Goal: Task Accomplishment & Management: Complete application form

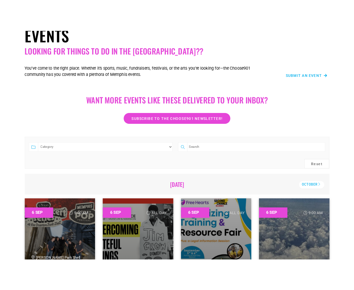
scroll to position [49, 0]
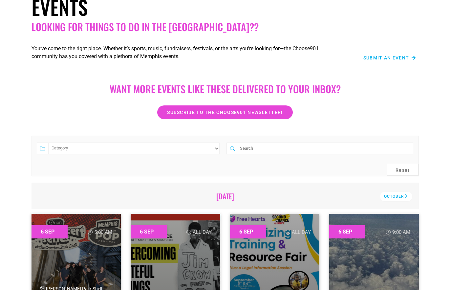
click at [378, 58] on span "Submit an Event" at bounding box center [386, 57] width 46 height 5
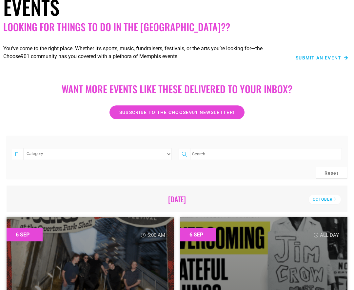
click at [308, 59] on span "Submit an Event" at bounding box center [319, 57] width 46 height 5
click at [314, 59] on span "Submit an Event" at bounding box center [319, 57] width 46 height 5
click at [308, 59] on span "Submit an Event" at bounding box center [319, 57] width 46 height 5
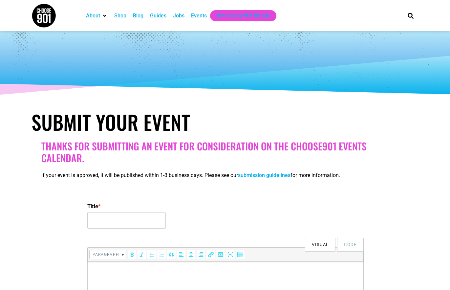
select select
click at [148, 219] on input "Title *" at bounding box center [126, 220] width 78 height 16
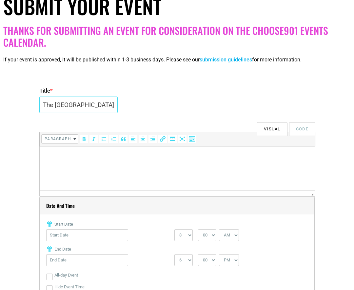
scroll to position [116, 0]
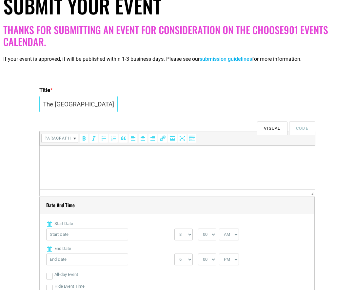
type input "Live Music On The Wolf River Greenway"
click at [68, 156] on p at bounding box center [177, 155] width 269 height 8
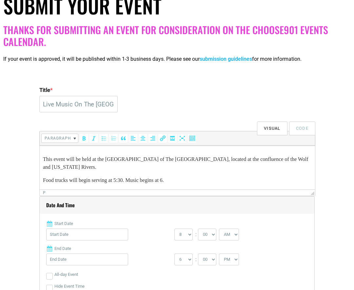
scroll to position [51, 0]
click at [70, 181] on p "Food trucks will begin serving at 5:30. Music begins at 6." at bounding box center [177, 180] width 269 height 8
drag, startPoint x: 128, startPoint y: 182, endPoint x: 112, endPoint y: 182, distance: 16.1
click at [112, 182] on p "Food truck service will begin serving at 5:30. Music begins at 6." at bounding box center [177, 180] width 269 height 8
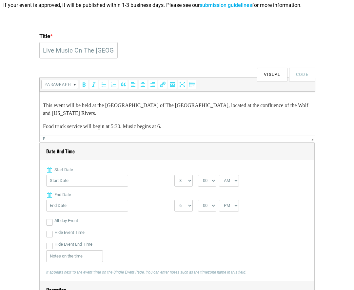
scroll to position [173, 0]
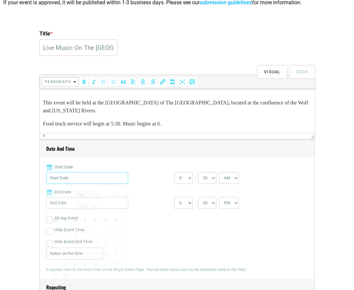
click at [68, 180] on input "Start Date" at bounding box center [87, 178] width 82 height 12
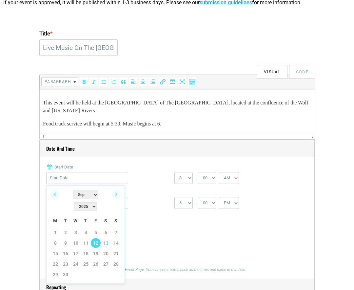
click at [96, 238] on link "12" at bounding box center [96, 243] width 10 height 10
type input "[DATE]"
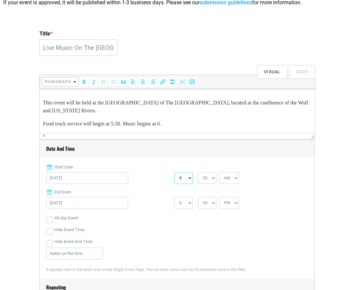
click at [191, 179] on select "0 1 2 3 4 5 6 7 8 9 10 11 12" at bounding box center [184, 178] width 18 height 12
select select "5"
click at [175, 172] on select "0 1 2 3 4 5 6 7 8 9 10 11 12" at bounding box center [184, 178] width 18 height 12
click at [215, 179] on select "00 05 10 15 20 25 30 35 40 45 50 55" at bounding box center [207, 178] width 18 height 12
select select "30"
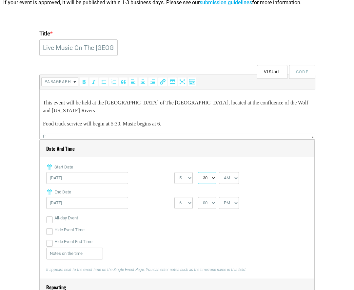
click at [199, 172] on select "00 05 10 15 20 25 30 35 40 45 50 55" at bounding box center [207, 178] width 18 height 12
click at [190, 203] on select "1 2 3 4 5 6 7 8 9 10 11 12" at bounding box center [184, 203] width 18 height 12
select select "7"
click at [175, 197] on select "1 2 3 4 5 6 7 8 9 10 11 12" at bounding box center [184, 203] width 18 height 12
click at [215, 203] on select "00 05 10 15 20 25 30 35 40 45 50 55" at bounding box center [207, 203] width 18 height 12
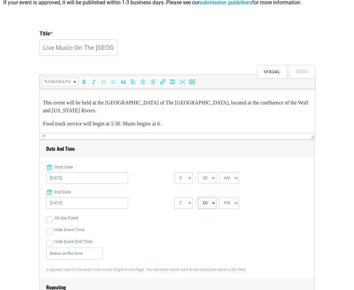
select select "30"
click at [199, 197] on select "00 05 10 15 20 25 30 35 40 45 50 55" at bounding box center [207, 203] width 18 height 12
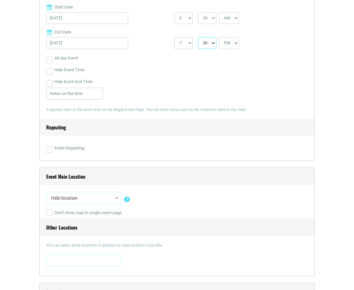
scroll to position [336, 0]
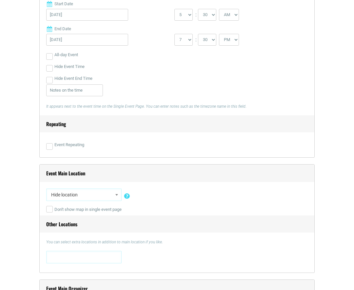
click at [111, 197] on span "Hide location" at bounding box center [84, 195] width 71 height 12
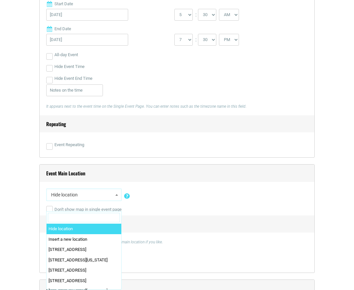
paste input "1320 North Mud Island Road"
type input "1320 North Mud Island Road"
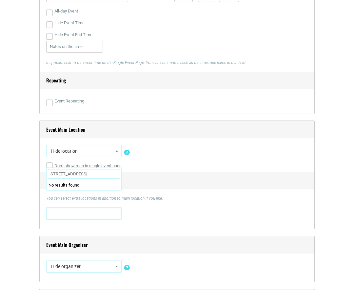
scroll to position [383, 0]
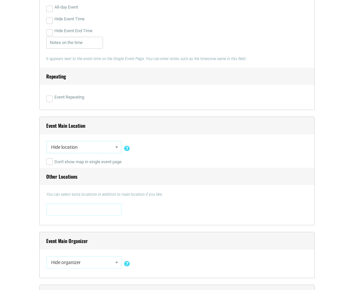
click at [208, 203] on div "You can select extra locations in addition to main location if you like. 0 N. M…" at bounding box center [177, 204] width 262 height 27
click at [112, 148] on span "Hide location" at bounding box center [84, 147] width 71 height 12
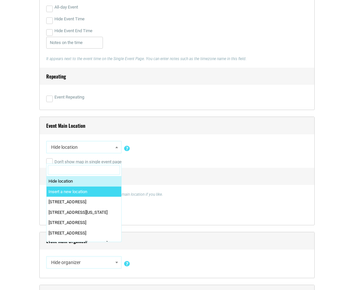
select select "0"
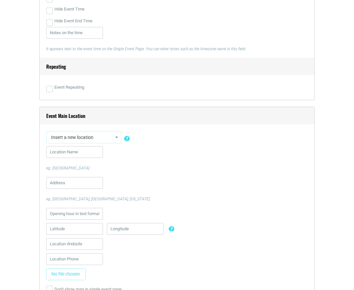
scroll to position [389, 0]
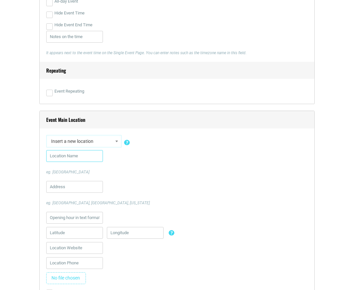
click at [68, 158] on input "text" at bounding box center [74, 156] width 57 height 12
type input "Mud Island Trailhead - [GEOGRAPHIC_DATA]"
click at [59, 187] on input "text" at bounding box center [74, 187] width 57 height 12
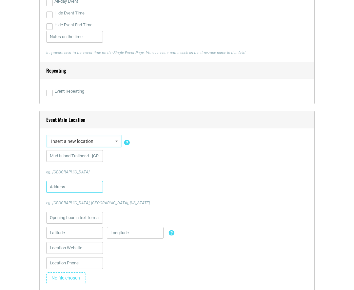
paste input "1320 North Mud Island Road"
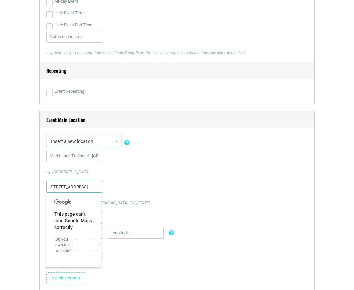
type input "1320 North Mud Island Road"
click at [139, 188] on div "1320 North Mud Island Road eg. City hall, Manhattan, New York" at bounding box center [177, 193] width 262 height 25
click at [127, 256] on div at bounding box center [177, 249] width 262 height 15
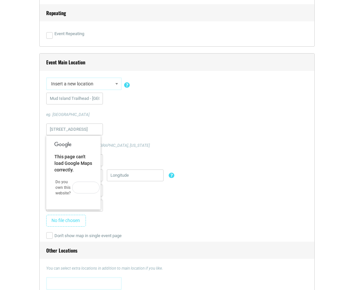
scroll to position [451, 0]
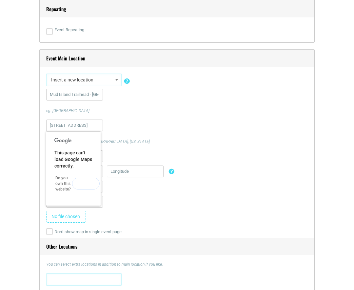
click at [82, 186] on button "OK" at bounding box center [86, 184] width 28 height 12
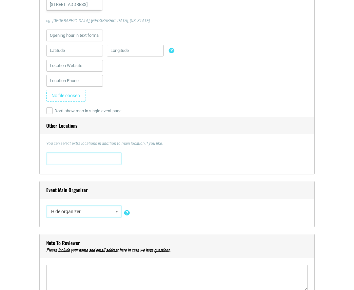
scroll to position [570, 0]
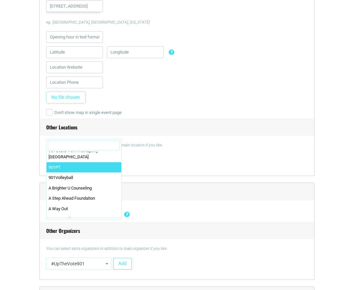
scroll to position [0, 0]
select select "0"
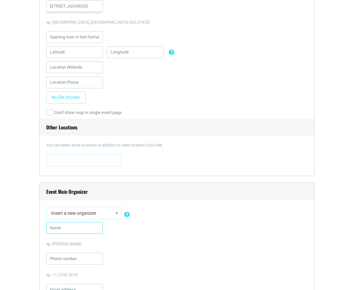
click at [73, 225] on input "text" at bounding box center [74, 228] width 57 height 12
type input "The Wolf River Conservancy"
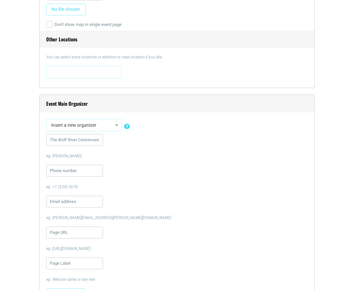
scroll to position [659, 0]
click at [71, 230] on input "url" at bounding box center [74, 231] width 57 height 12
paste input "https://www.wolfriver.org/"
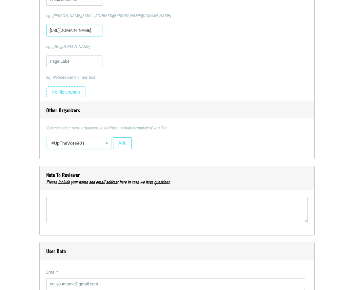
scroll to position [860, 0]
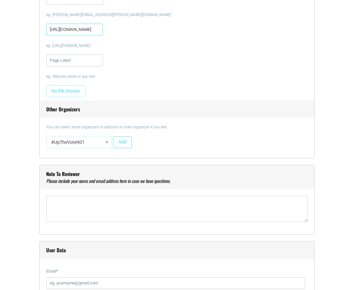
type input "https://www.wolfriver.org/"
click at [107, 142] on b at bounding box center [107, 142] width 3 height 2
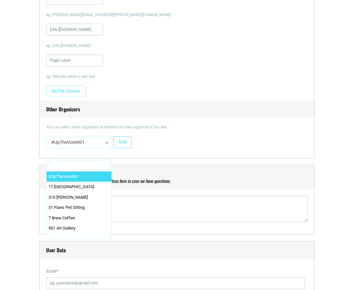
scroll to position [0, 0]
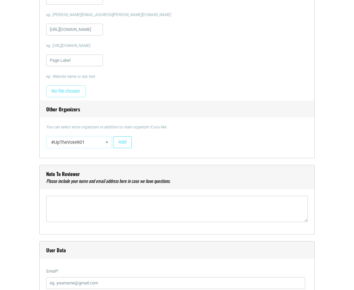
click at [129, 170] on h4 "Note to reviewer" at bounding box center [177, 177] width 275 height 24
click at [107, 144] on span at bounding box center [107, 142] width 7 height 9
click at [132, 180] on h4 "Note to reviewer" at bounding box center [177, 177] width 275 height 24
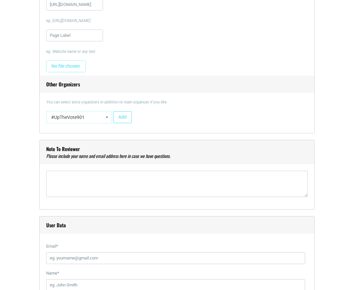
scroll to position [886, 0]
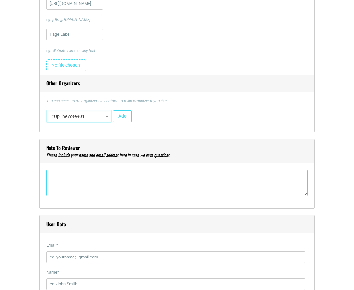
click at [122, 183] on textarea"] at bounding box center [177, 183] width 262 height 26
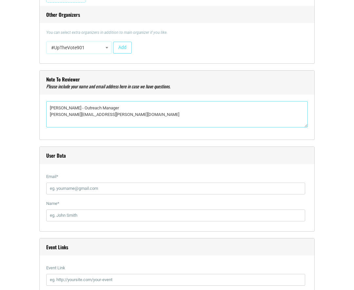
scroll to position [956, 0]
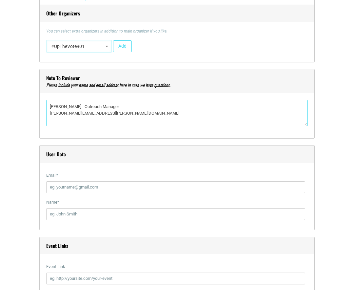
type textarea"] "Erin Jennings - Outreach Manager erin.jennings@wolfriver.org"
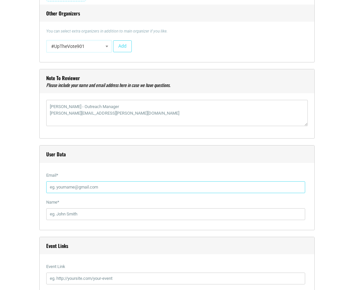
click at [116, 186] on input "Email *" at bounding box center [175, 187] width 259 height 12
type input "erin.jennings@wolfriver.org"
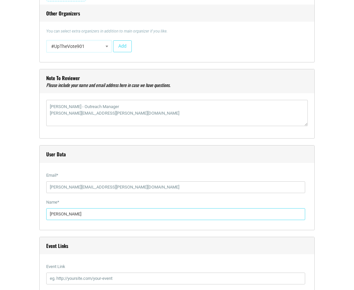
drag, startPoint x: 75, startPoint y: 215, endPoint x: 40, endPoint y: 218, distance: 34.9
click at [40, 218] on div "User Data Email * erin.jennings@wolfriver.org Name * Scott Naff" at bounding box center [177, 187] width 276 height 85
type input "Erin Jennings"
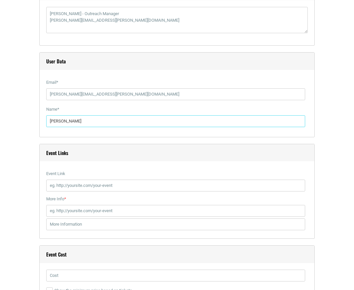
scroll to position [1050, 0]
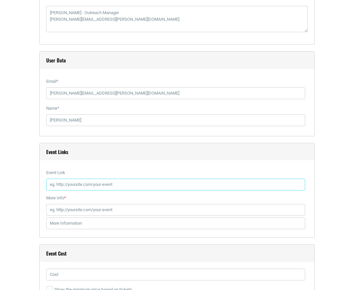
click at [102, 182] on input "Event Link" at bounding box center [175, 185] width 259 height 12
paste input "https://www.wolfriver.org/events/live-music-on-the-wolf-river-greenway"
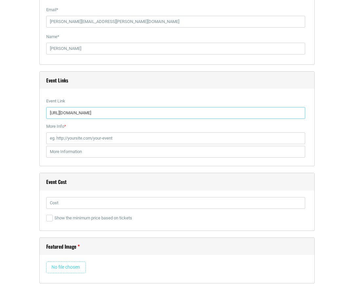
scroll to position [1122, 0]
type input "https://www.wolfriver.org/events/live-music-on-the-wolf-river-greenway"
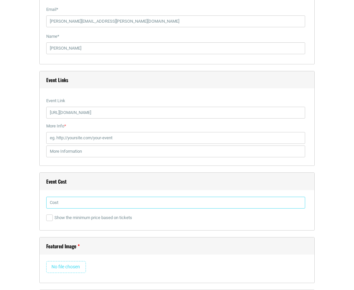
click at [151, 201] on input "text" at bounding box center [175, 203] width 259 height 12
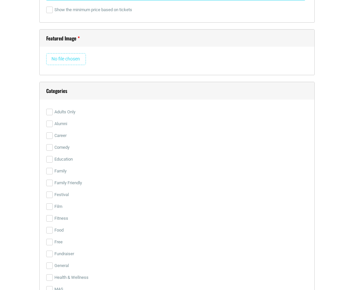
scroll to position [1330, 0]
type input "Free"
click at [51, 183] on input "Family Friendly" at bounding box center [49, 182] width 7 height 7
checkbox input "true"
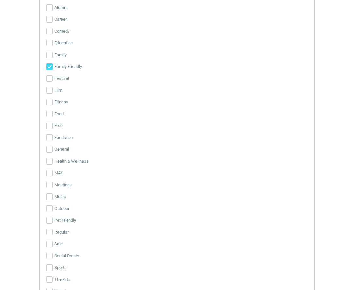
scroll to position [1455, 0]
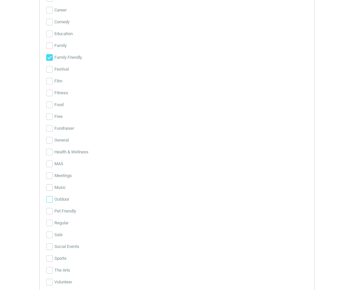
click at [49, 199] on input "Outdoor" at bounding box center [49, 199] width 7 height 7
checkbox input "true"
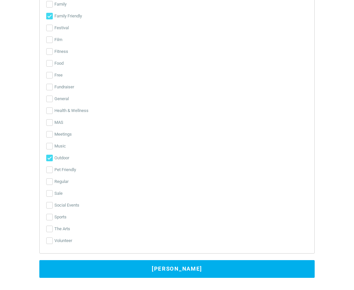
scroll to position [1498, 0]
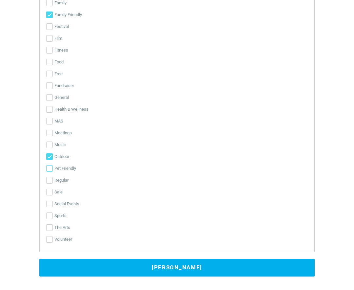
click at [51, 167] on input "Pet Friendly" at bounding box center [49, 168] width 7 height 7
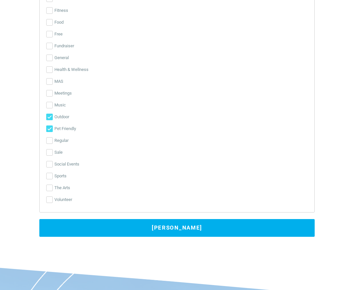
scroll to position [1538, 0]
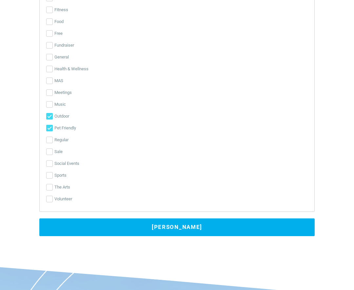
click at [49, 127] on input "Pet Friendly" at bounding box center [49, 128] width 7 height 7
checkbox input "false"
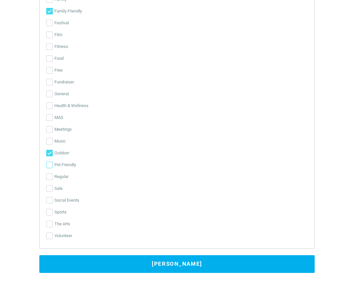
scroll to position [1499, 0]
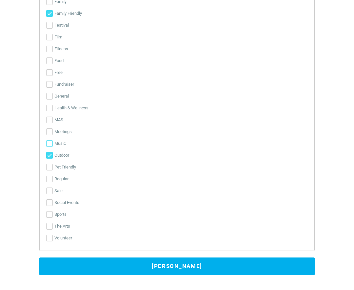
click at [50, 143] on input "Music" at bounding box center [49, 143] width 7 height 7
checkbox input "true"
click at [133, 264] on button "[PERSON_NAME]" at bounding box center [177, 266] width 276 height 18
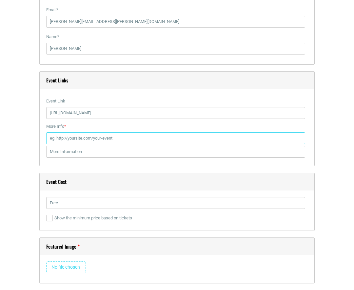
scroll to position [1115, 0]
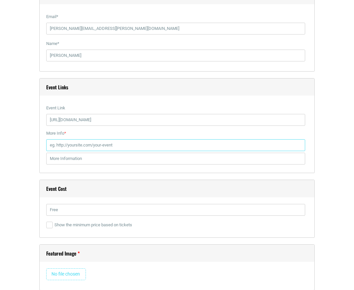
click at [137, 145] on input "More Info *" at bounding box center [175, 145] width 259 height 12
drag, startPoint x: 137, startPoint y: 145, endPoint x: 123, endPoint y: 143, distance: 14.3
click at [123, 143] on input "More Info *" at bounding box center [175, 145] width 259 height 12
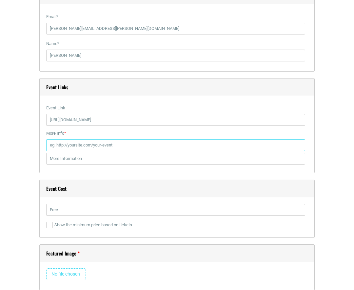
paste input "https://www.wolfriver.org/events/live-music-on-the-wolf-river-greenway"
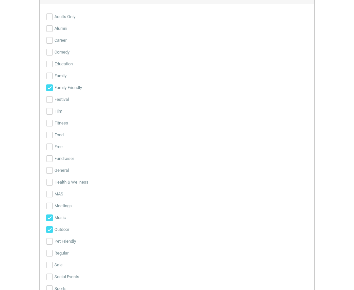
scroll to position [1536, 0]
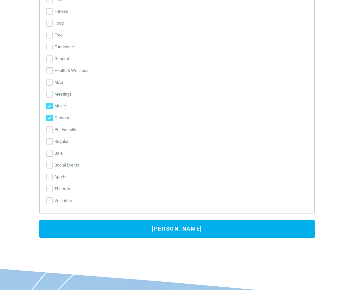
type input "https://www.wolfriver.org/events/live-music-on-the-wolf-river-greenway"
click at [139, 230] on button "[PERSON_NAME]" at bounding box center [177, 229] width 276 height 18
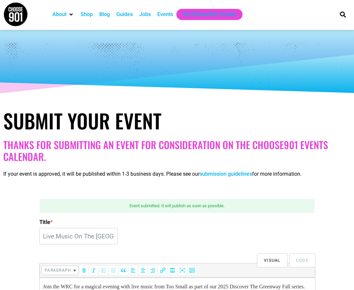
scroll to position [0, 0]
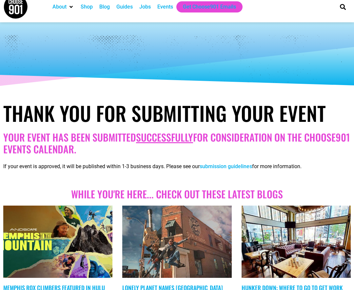
scroll to position [10, 0]
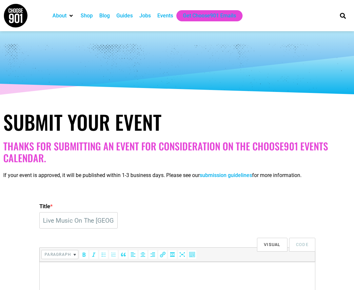
select select "5"
select select "30"
select select "7"
select select "30"
select select "0"
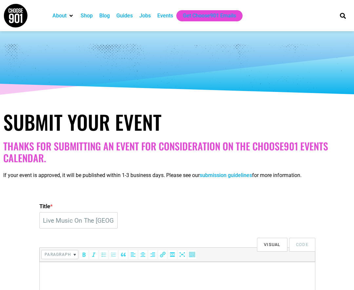
select select
select select "0"
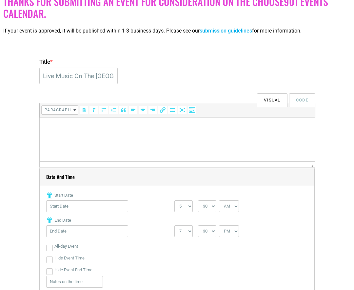
scroll to position [139, 0]
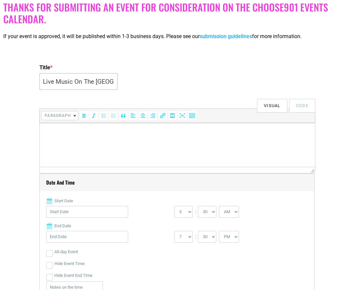
click at [85, 83] on input "Live Music On The Wolf River Greenway" at bounding box center [78, 81] width 78 height 16
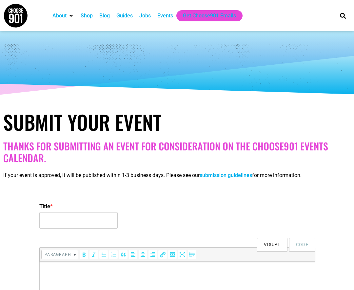
select select
click at [88, 213] on input "Title *" at bounding box center [78, 220] width 78 height 16
paste input "Adventure Day on The Greenway"
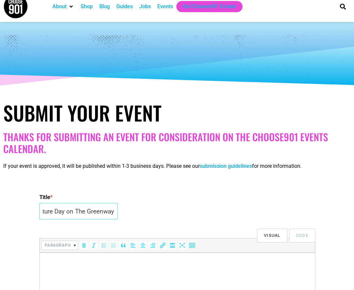
scroll to position [11, 0]
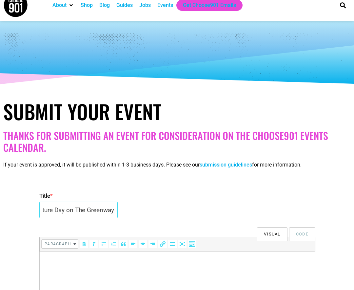
click at [83, 212] on input "Adventure Day on The Greenway" at bounding box center [78, 209] width 78 height 16
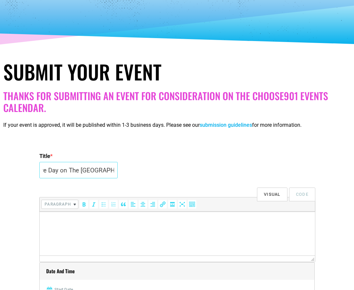
scroll to position [53, 0]
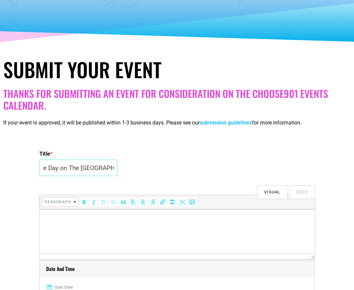
type input "Adventure Day on The Wolf River Greenway"
click at [130, 218] on p at bounding box center [177, 218] width 269 height 8
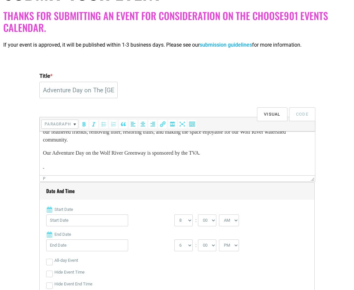
scroll to position [131, 0]
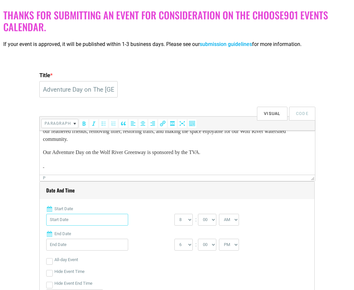
click at [93, 219] on input "Start Date" at bounding box center [87, 220] width 82 height 12
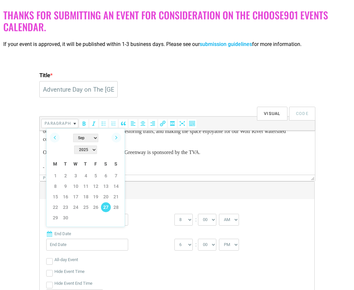
click at [105, 202] on link "27" at bounding box center [106, 207] width 10 height 10
type input "09/27/2025"
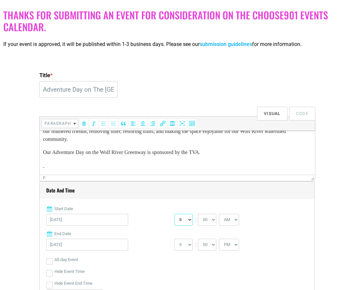
click at [190, 219] on select "0 1 2 3 4 5 6 7 8 9 10 11 12" at bounding box center [184, 220] width 18 height 12
select select "10"
click at [175, 214] on select "0 1 2 3 4 5 6 7 8 9 10 11 12" at bounding box center [184, 220] width 18 height 12
click at [189, 246] on select "1 2 3 4 5 6 7 8 9 10 11 12" at bounding box center [184, 245] width 18 height 12
select select "12"
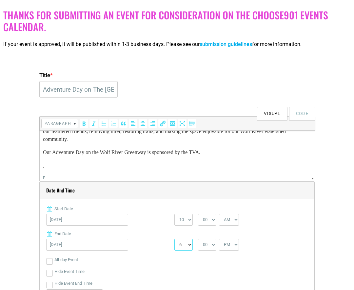
click at [175, 239] on select "1 2 3 4 5 6 7 8 9 10 11 12" at bounding box center [184, 245] width 18 height 12
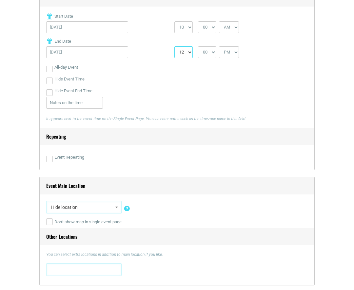
scroll to position [339, 0]
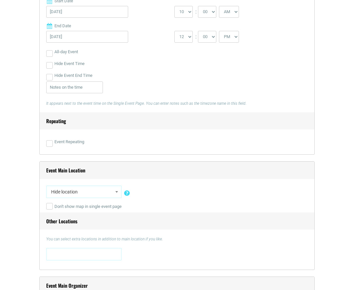
click at [104, 191] on span "Hide location" at bounding box center [84, 192] width 71 height 12
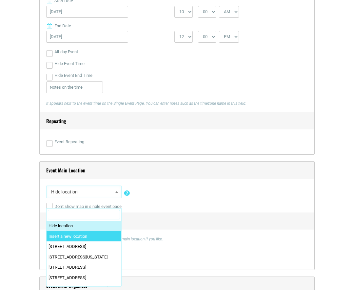
select select "0"
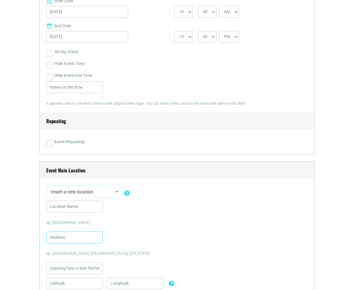
click at [72, 239] on input "text" at bounding box center [74, 237] width 57 height 12
paste input "2630 Epping Way Dr"
type input "2630 Epping Way Dr"
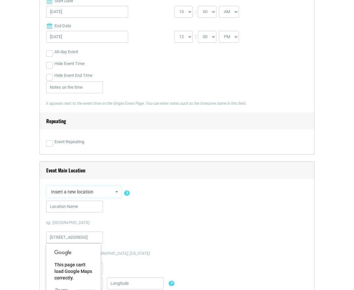
click at [139, 234] on div "2630 Epping Way Dr eg. City hall, Manhattan, New York" at bounding box center [177, 243] width 262 height 25
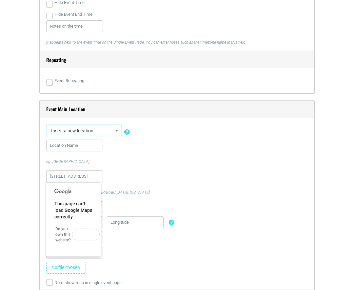
scroll to position [403, 0]
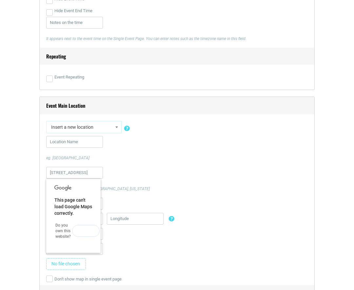
click at [87, 232] on button "OK" at bounding box center [86, 231] width 28 height 12
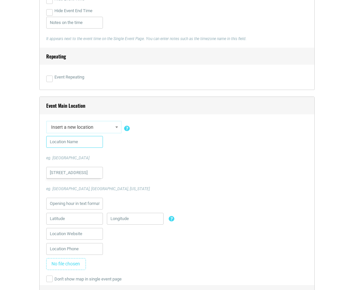
click at [73, 144] on input "text" at bounding box center [74, 142] width 57 height 12
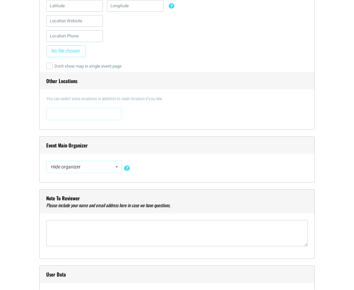
scroll to position [616, 0]
type input "Wolf River Greenway - Epping Way"
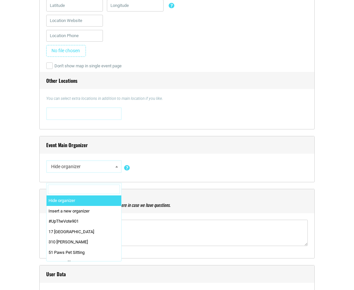
click at [85, 169] on span "Hide organizer" at bounding box center [84, 166] width 71 height 12
type input "wolf"
select select "5725"
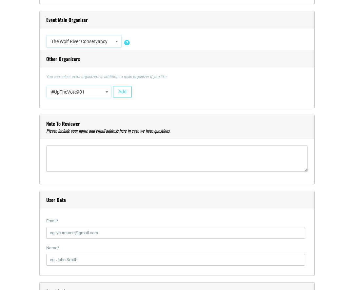
scroll to position [746, 0]
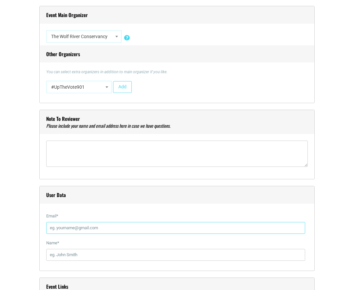
click at [97, 232] on input "Email *" at bounding box center [175, 228] width 259 height 12
type input "[PERSON_NAME][EMAIL_ADDRESS][PERSON_NAME][DOMAIN_NAME]"
type input "9016723173"
drag, startPoint x: 74, startPoint y: 253, endPoint x: 33, endPoint y: 254, distance: 40.4
click at [33, 254] on div "Title * Adventure Day on The Wolf River Greenway Visual Code b i link b-quote d…" at bounding box center [177, 154] width 348 height 1427
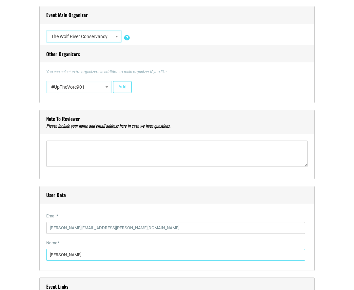
type input "[PERSON_NAME]"
click at [77, 159] on textarea"] at bounding box center [177, 153] width 262 height 26
click at [58, 253] on input "[PERSON_NAME]" at bounding box center [175, 255] width 259 height 12
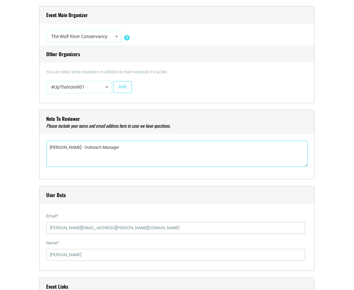
click at [130, 146] on textarea"] "Erin Jennings - Outreach Manager" at bounding box center [177, 153] width 262 height 26
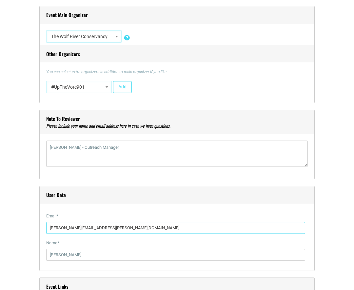
drag, startPoint x: 110, startPoint y: 227, endPoint x: 45, endPoint y: 231, distance: 64.8
click at [45, 231] on div "User Data Email * [PERSON_NAME][EMAIL_ADDRESS][PERSON_NAME][DOMAIN_NAME] Name *…" at bounding box center [177, 228] width 276 height 85
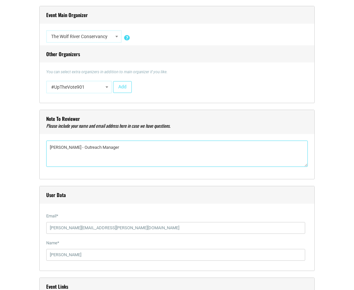
click at [55, 158] on textarea"] "Erin Jennings - Outreach Manager" at bounding box center [177, 153] width 262 height 26
paste textarea"] "[PERSON_NAME][EMAIL_ADDRESS][PERSON_NAME][DOMAIN_NAME]"
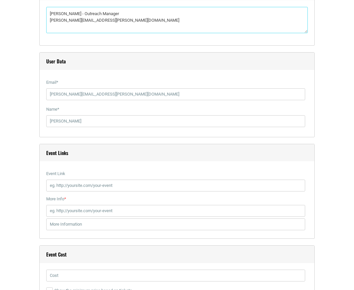
scroll to position [882, 0]
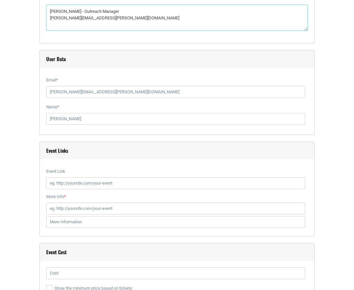
type textarea"] "Erin Jennings - Outreach Manager erin.jennings@wolfriver.org"
click at [136, 182] on input "Event Link" at bounding box center [175, 183] width 259 height 12
paste input "https://www.wolfriver.org/events/adventure-day-on-the-wolf-river-greenway"
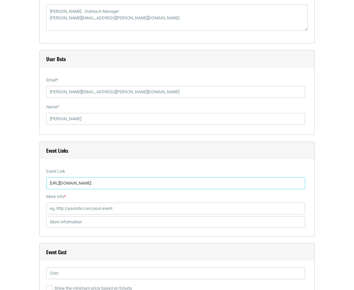
type input "https://www.wolfriver.org/events/adventure-day-on-the-wolf-river-greenway"
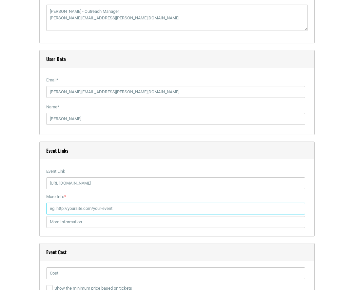
click at [128, 212] on input "More Info *" at bounding box center [175, 208] width 259 height 12
paste input "https://www.wolfriver.org/events/adventure-day-on-the-wolf-river-greenway"
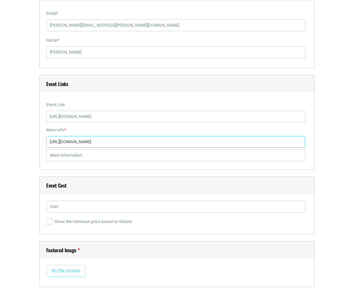
scroll to position [950, 0]
type input "https://www.wolfriver.org/events/adventure-day-on-the-wolf-river-greenway"
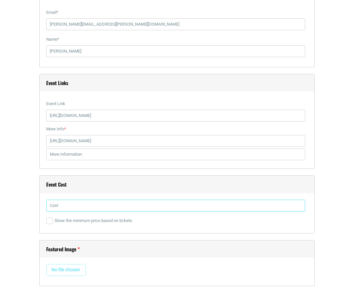
click at [124, 204] on input "text" at bounding box center [175, 206] width 259 height 12
type input "Free"
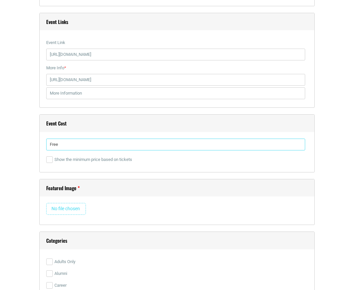
scroll to position [1017, 0]
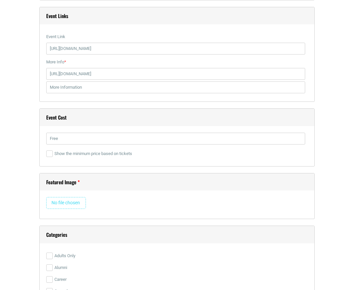
click at [63, 204] on input "file" at bounding box center [66, 203] width 40 height 12
type input "C:\fakepath\68a60a0e1d5aa284a1c192ab_3.jpg"
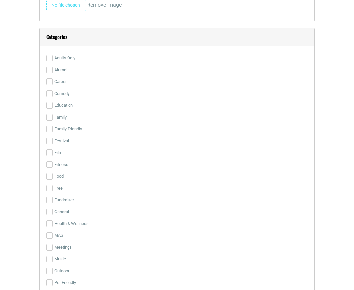
scroll to position [1368, 0]
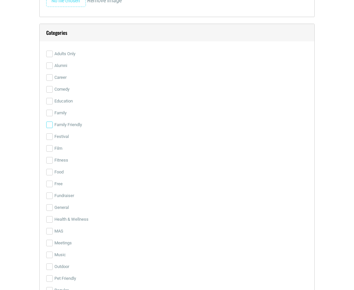
click at [49, 125] on input "Family Friendly" at bounding box center [49, 124] width 7 height 7
checkbox input "true"
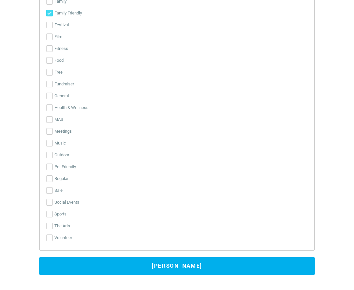
scroll to position [1480, 0]
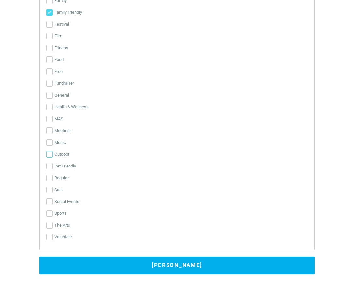
click at [49, 152] on input "Outdoor" at bounding box center [49, 154] width 7 height 7
checkbox input "true"
click at [49, 202] on input "Social Events" at bounding box center [49, 201] width 7 height 7
checkbox input "true"
click at [48, 235] on input "Volunteer" at bounding box center [49, 237] width 7 height 7
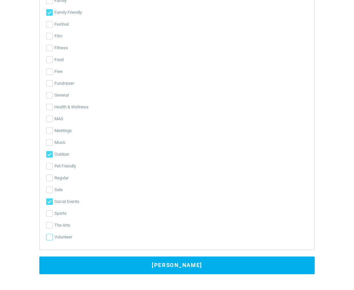
checkbox input "true"
click at [97, 268] on button "[PERSON_NAME]" at bounding box center [177, 265] width 276 height 18
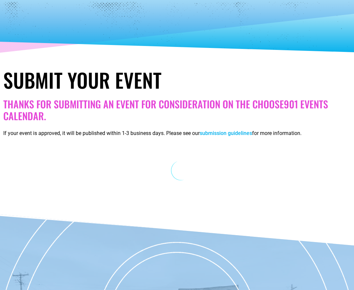
scroll to position [0, 0]
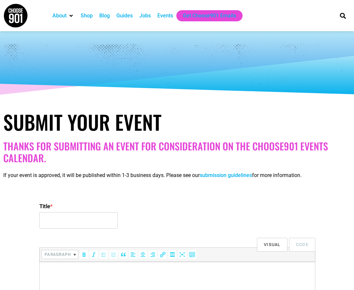
select select
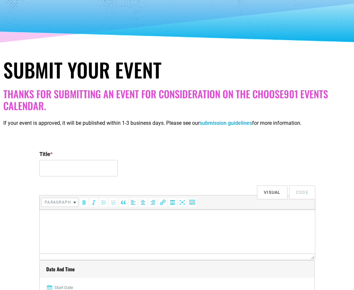
scroll to position [58, 0]
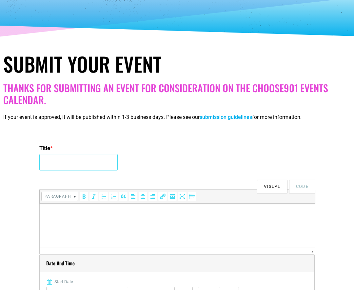
click at [72, 166] on input "Title *" at bounding box center [78, 162] width 78 height 16
type input "Live Music On The [GEOGRAPHIC_DATA]"
click at [192, 222] on html at bounding box center [178, 212] width 276 height 18
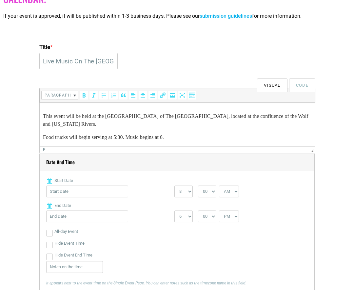
scroll to position [166, 0]
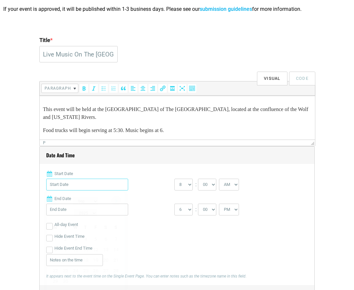
click at [95, 185] on input "Start Date" at bounding box center [87, 185] width 82 height 12
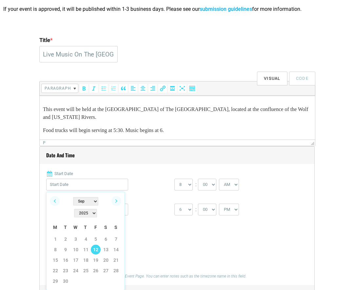
click at [96, 244] on link "12" at bounding box center [96, 249] width 10 height 10
type input "[DATE]"
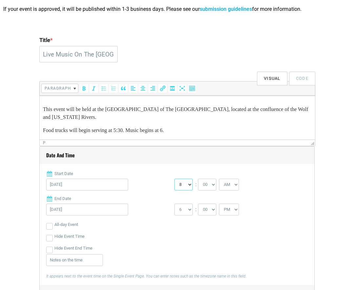
click at [189, 185] on select "0 1 2 3 4 5 6 7 8 9 10 11 12" at bounding box center [184, 185] width 18 height 12
select select "5"
click at [175, 179] on select "0 1 2 3 4 5 6 7 8 9 10 11 12" at bounding box center [184, 185] width 18 height 12
click at [209, 186] on select "00 05 10 15 20 25 30 35 40 45 50 55" at bounding box center [207, 185] width 18 height 12
select select "30"
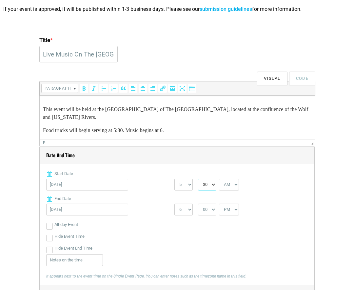
click at [199, 179] on select "00 05 10 15 20 25 30 35 40 45 50 55" at bounding box center [207, 185] width 18 height 12
click at [235, 183] on select "AM PM" at bounding box center [229, 185] width 20 height 12
select select "PM"
click at [220, 179] on select "AM PM" at bounding box center [229, 185] width 20 height 12
click at [188, 211] on select "1 2 3 4 5 6 7 8 9 10 11 12" at bounding box center [184, 209] width 18 height 12
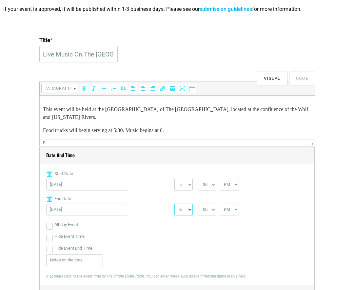
select select "7"
click at [175, 203] on select "1 2 3 4 5 6 7 8 9 10 11 12" at bounding box center [184, 209] width 18 height 12
click at [216, 211] on select "00 05 10 15 20 25 30 35 40 45 50 55" at bounding box center [207, 209] width 18 height 12
select select "30"
click at [199, 203] on select "00 05 10 15 20 25 30 35 40 45 50 55" at bounding box center [207, 209] width 18 height 12
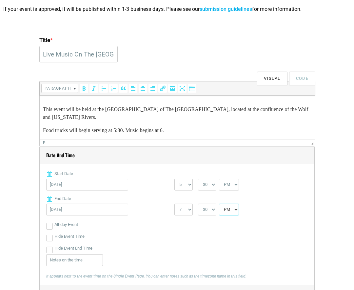
click at [237, 210] on select "AM PM" at bounding box center [229, 209] width 20 height 12
click at [220, 203] on select "AM PM" at bounding box center [229, 209] width 20 height 12
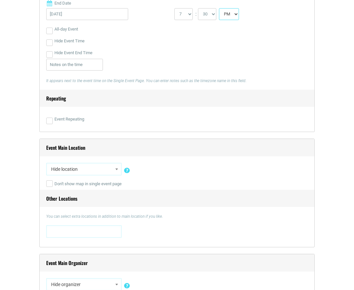
scroll to position [365, 0]
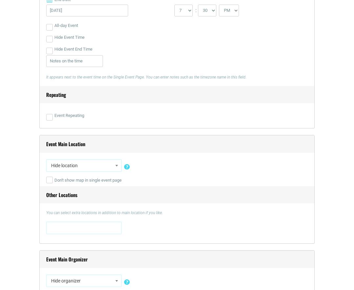
click at [108, 166] on span "Hide location" at bounding box center [84, 165] width 71 height 12
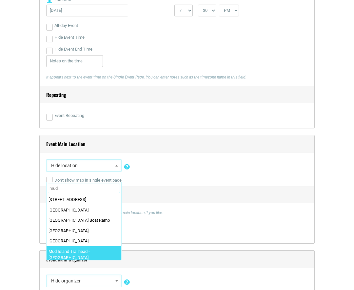
type input "mud"
select select "5724"
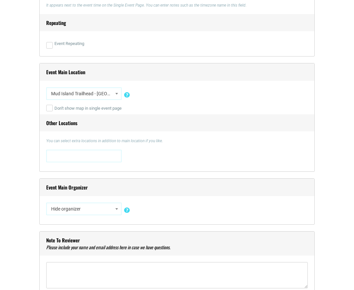
scroll to position [448, 0]
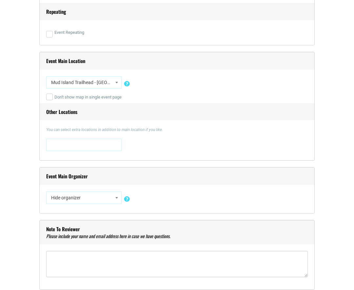
click at [93, 197] on span "Hide organizer" at bounding box center [84, 198] width 71 height 12
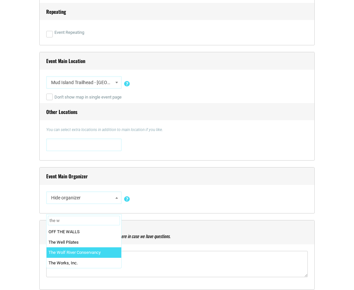
type input "the w"
select select "5725"
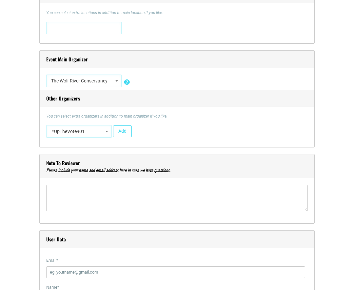
scroll to position [568, 0]
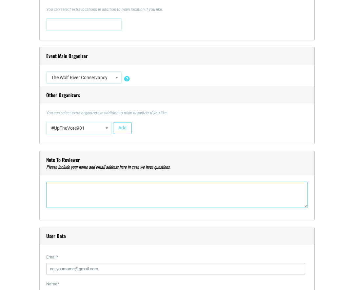
click at [85, 192] on textarea"] at bounding box center [177, 194] width 262 height 26
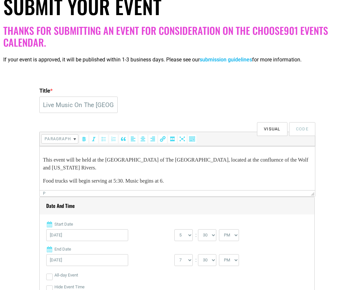
scroll to position [116, 0]
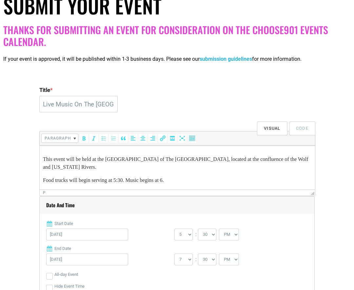
type textarea"] "Second entry of this event WITH images"
click at [71, 180] on p "Food trucks will begin serving at 5:30. Music begins at 6." at bounding box center [177, 180] width 269 height 8
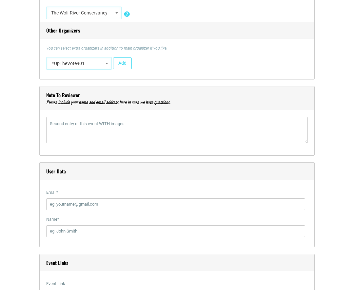
scroll to position [638, 0]
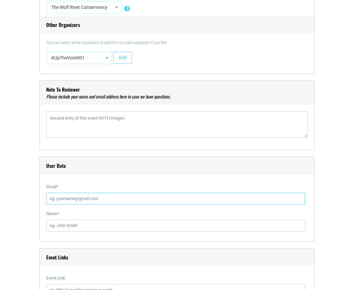
click at [145, 196] on input "Email *" at bounding box center [175, 199] width 259 height 12
type input "erin.jennings@wolfriver.org"
type input "Erin Jennings"
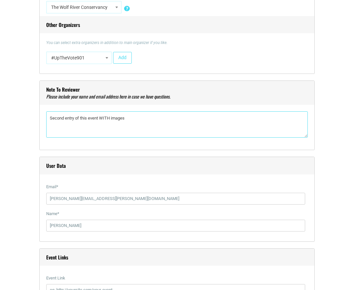
click at [152, 119] on textarea"] "Second entry of this event WITH images" at bounding box center [177, 124] width 262 height 26
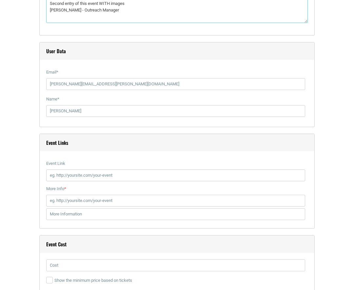
scroll to position [754, 0]
type textarea"] "Second entry of this event WITH images [PERSON_NAME] - Outreach Manager"
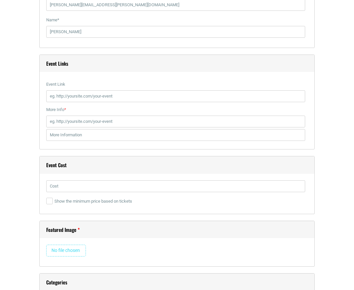
scroll to position [844, 0]
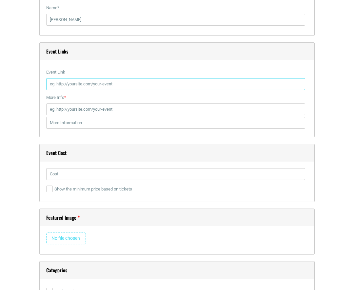
click at [132, 84] on input "Event Link" at bounding box center [175, 84] width 259 height 12
paste input "[URL][DOMAIN_NAME]"
type input "[URL][DOMAIN_NAME]"
click at [127, 110] on input "More Info *" at bounding box center [175, 109] width 259 height 12
paste input "[URL][DOMAIN_NAME]"
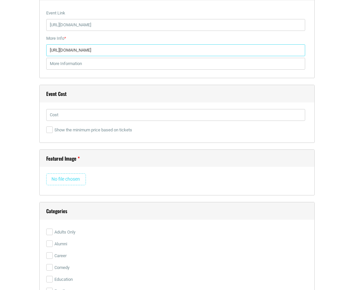
scroll to position [903, 0]
type input "[URL][DOMAIN_NAME]"
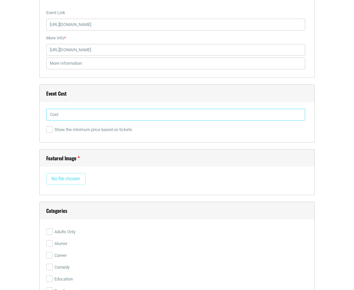
click at [124, 117] on input "text" at bounding box center [175, 115] width 259 height 12
type input "Free"
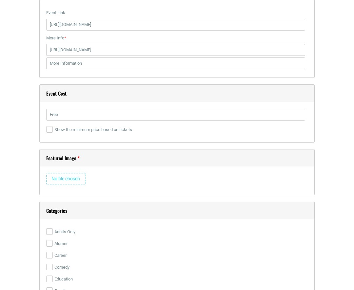
click at [59, 181] on input "file" at bounding box center [66, 179] width 40 height 12
type input "C:\fakepath\688cea51d66287189012d943_Banner Live Music on The Wolf River Greenw…"
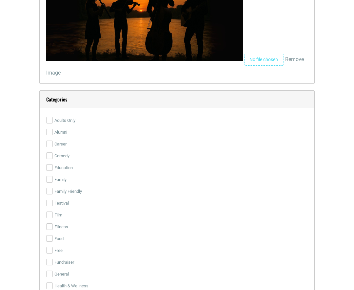
scroll to position [1127, 0]
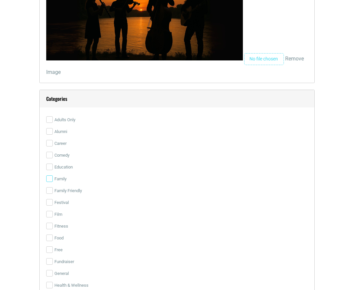
click at [50, 178] on input "Family" at bounding box center [49, 178] width 7 height 7
checkbox input "true"
click at [50, 193] on input "Family Friendly" at bounding box center [49, 190] width 7 height 7
checkbox input "true"
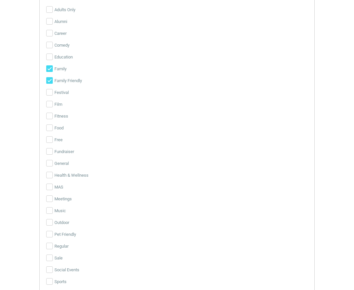
scroll to position [1240, 0]
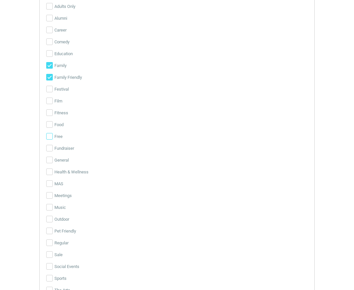
click at [51, 134] on input "Free" at bounding box center [49, 136] width 7 height 7
checkbox input "true"
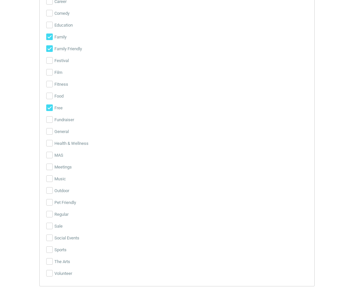
scroll to position [1269, 0]
click at [50, 179] on input "Music" at bounding box center [49, 178] width 7 height 7
checkbox input "true"
click at [50, 190] on input "Outdoor" at bounding box center [49, 189] width 7 height 7
checkbox input "true"
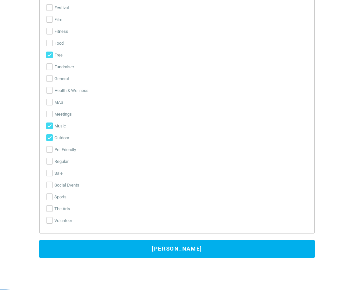
scroll to position [1326, 0]
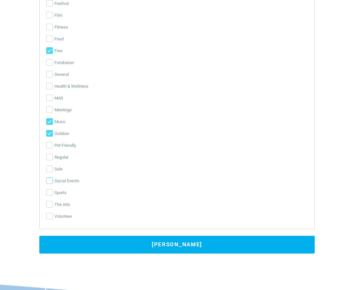
click at [49, 181] on input "Social Events" at bounding box center [49, 180] width 7 height 7
checkbox input "true"
click at [48, 205] on input "The Arts" at bounding box center [49, 204] width 7 height 7
checkbox input "true"
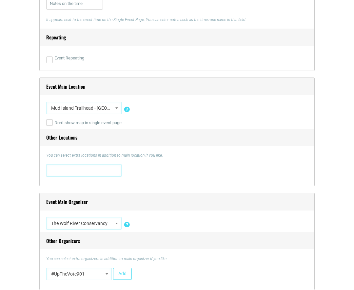
scroll to position [413, 0]
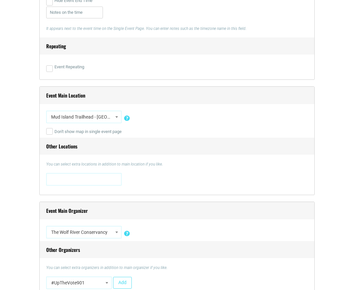
click at [119, 117] on span at bounding box center [117, 117] width 7 height 9
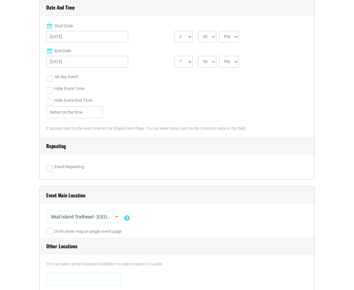
scroll to position [339, 0]
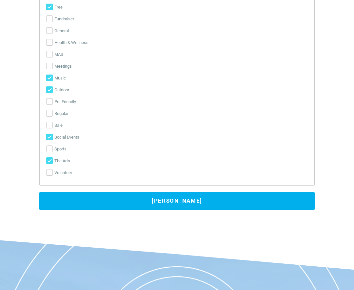
click at [151, 202] on button "[PERSON_NAME]" at bounding box center [177, 201] width 276 height 18
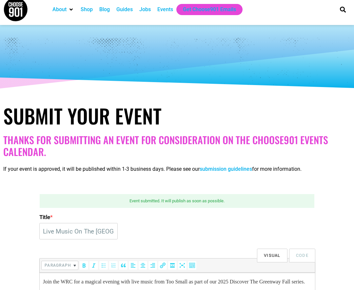
scroll to position [0, 0]
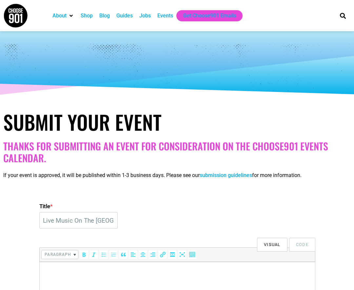
select select "5"
select select "30"
select select "PM"
select select "7"
select select "30"
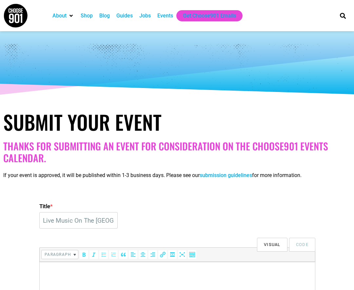
select select "5724"
select select
select select "5725"
select select
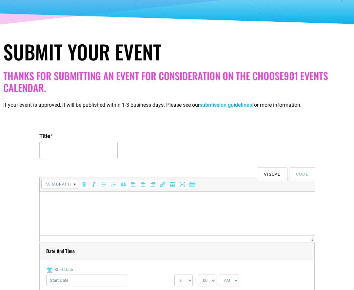
scroll to position [72, 0]
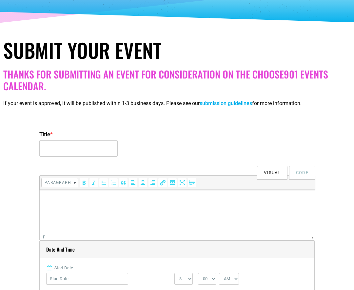
click at [127, 201] on p at bounding box center [177, 199] width 269 height 8
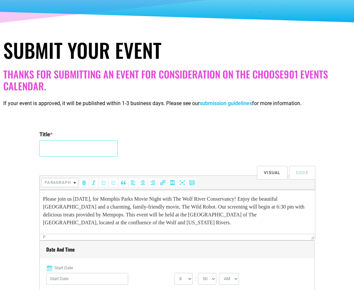
click at [77, 149] on input "Title *" at bounding box center [78, 148] width 78 height 16
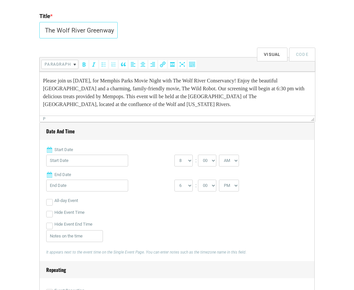
scroll to position [191, 0]
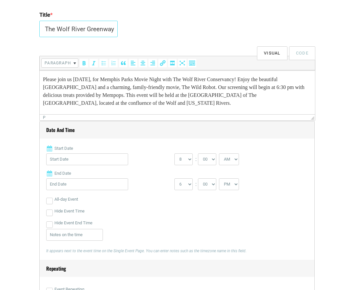
type input "Movie Night On The Wolf River Greenway"
click at [91, 162] on input "Start Date" at bounding box center [87, 159] width 82 height 12
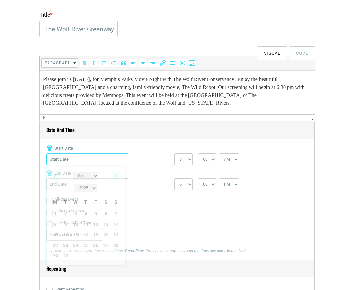
scroll to position [0, 0]
click at [118, 176] on link "Next" at bounding box center [117, 176] width 10 height 10
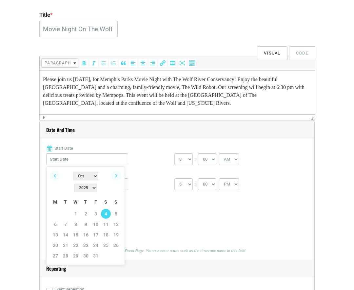
click at [107, 209] on link "4" at bounding box center [106, 214] width 10 height 10
type input "10/04/2025"
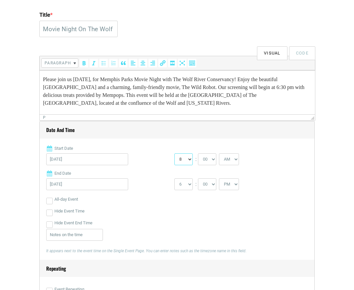
click at [189, 159] on select "0 1 2 3 4 5 6 7 8 9 10 11 12" at bounding box center [184, 159] width 18 height 12
select select "6"
click at [175, 153] on select "0 1 2 3 4 5 6 7 8 9 10 11 12" at bounding box center [184, 159] width 18 height 12
click at [238, 160] on select "AM PM" at bounding box center [229, 159] width 20 height 12
select select "PM"
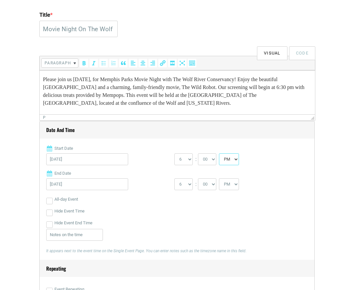
click at [220, 153] on select "AM PM" at bounding box center [229, 159] width 20 height 12
click at [190, 185] on select "1 2 3 4 5 6 7 8 9 10 11 12" at bounding box center [184, 184] width 18 height 12
click at [175, 178] on select "1 2 3 4 5 6 7 8 9 10 11 12" at bounding box center [184, 184] width 18 height 12
click at [216, 184] on select "00 05 10 15 20 25 30 35 40 45 50 55" at bounding box center [207, 184] width 18 height 12
click at [190, 185] on select "1 2 3 4 5 6 7 8 9 10 11 12" at bounding box center [184, 184] width 18 height 12
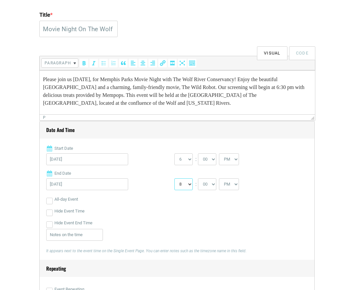
select select "9"
click at [175, 178] on select "1 2 3 4 5 6 7 8 9 10 11 12" at bounding box center [184, 184] width 18 height 12
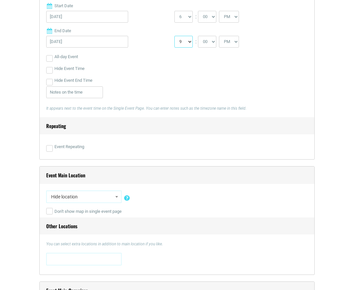
scroll to position [334, 0]
click at [100, 199] on span "Hide location" at bounding box center [84, 196] width 71 height 12
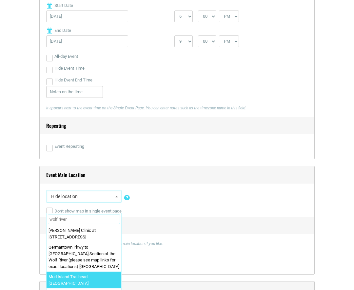
type input "wolf river"
select select "5724"
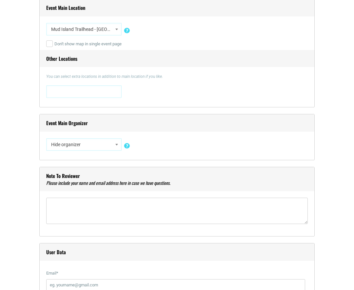
scroll to position [505, 0]
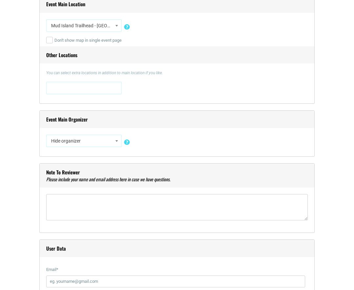
click at [99, 142] on span "Hide organizer" at bounding box center [84, 141] width 71 height 12
type input "the wolf"
select select "5725"
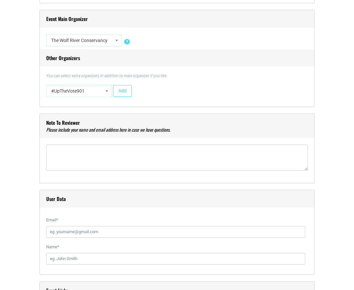
scroll to position [613, 0]
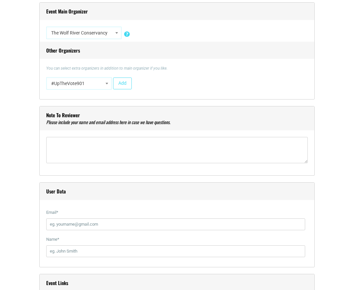
click at [105, 85] on span at bounding box center [107, 83] width 7 height 9
type input "memphis parks"
select select "2161"
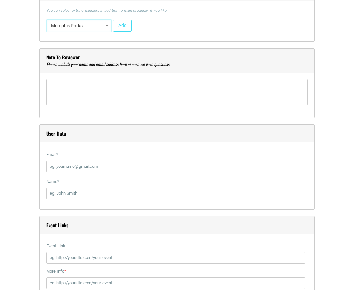
scroll to position [671, 0]
click at [97, 164] on input "Email *" at bounding box center [175, 166] width 259 height 12
type input "erin.jennings@wolfriver.org"
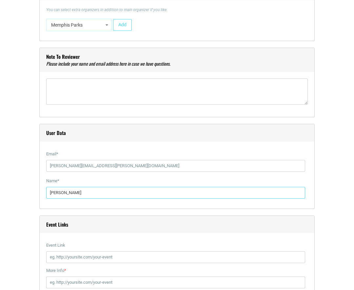
drag, startPoint x: 77, startPoint y: 191, endPoint x: 46, endPoint y: 193, distance: 31.0
click at [46, 193] on div "User Data Email * erin.jennings@wolfriver.org Name * Scott Naff" at bounding box center [177, 166] width 276 height 85
type input "Erin Jennings"
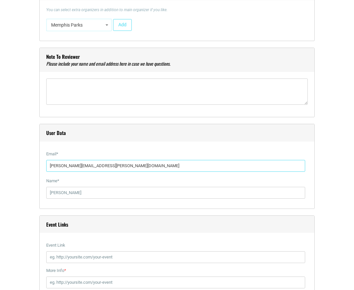
drag, startPoint x: 109, startPoint y: 166, endPoint x: 45, endPoint y: 165, distance: 63.7
click at [45, 165] on div "User Data Email * erin.jennings@wolfriver.org Name * Erin Jennings" at bounding box center [177, 166] width 276 height 85
click at [70, 93] on textarea"] at bounding box center [177, 91] width 262 height 26
paste textarea"] "erin.jennings@wolfriver.org"
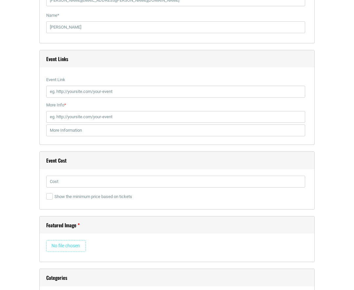
scroll to position [836, 0]
type textarea"] "erin.jennings@wolfriver.org Erin Jennings - Outreach Manager"
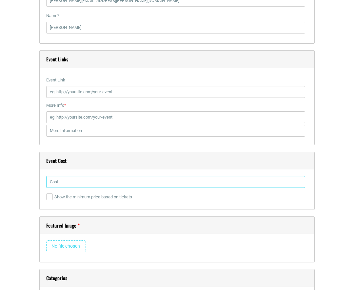
click at [102, 180] on input "text" at bounding box center [175, 182] width 259 height 12
type input "Free"
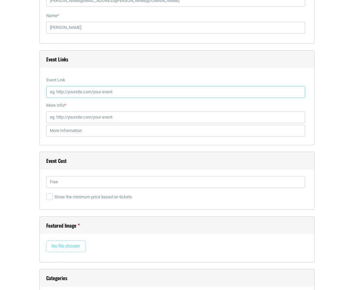
click at [119, 89] on input "Event Link" at bounding box center [175, 92] width 259 height 12
click at [119, 93] on input "Event Link" at bounding box center [175, 92] width 259 height 12
paste input "https://www.wolfriver.org/events/memphis-parks-movie-night-with-the-wolf-river-…"
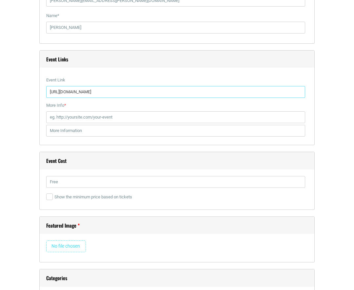
type input "https://www.wolfriver.org/events/memphis-parks-movie-night-with-the-wolf-river-…"
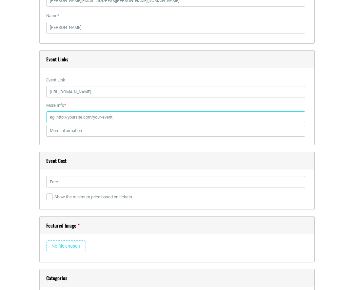
click at [117, 117] on input "More Info *" at bounding box center [175, 117] width 259 height 12
paste input "https://www.wolfriver.org/events/memphis-parks-movie-night-with-the-wolf-river-…"
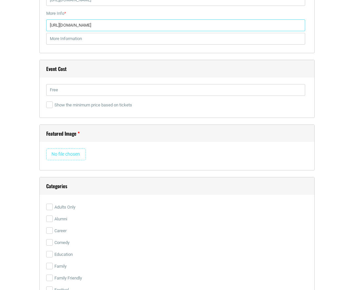
scroll to position [928, 0]
type input "https://www.wolfriver.org/events/memphis-parks-movie-night-with-the-wolf-river-…"
type input "C:\fakepath\6810ea260d391a1bd1dd054c_Wild Robot Banner.jpg"
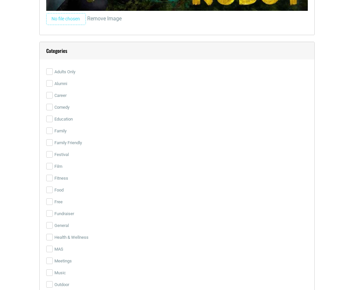
scroll to position [1215, 0]
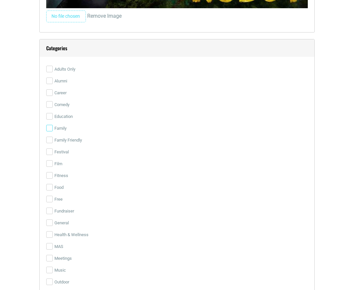
click at [50, 128] on input "Family" at bounding box center [49, 128] width 7 height 7
checkbox input "true"
click at [50, 139] on input "Family Friendly" at bounding box center [49, 140] width 7 height 7
checkbox input "true"
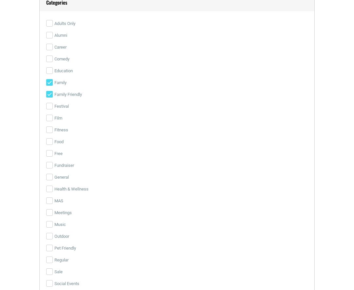
scroll to position [1262, 0]
click at [50, 116] on input "Film" at bounding box center [49, 117] width 7 height 7
checkbox input "true"
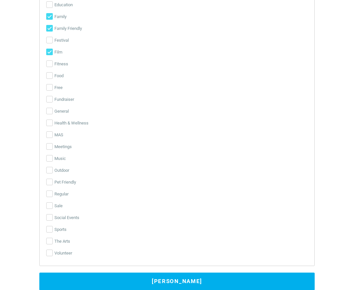
scroll to position [1328, 0]
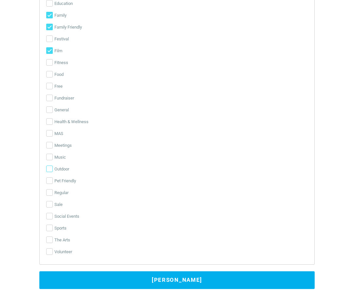
click at [49, 169] on input "Outdoor" at bounding box center [49, 168] width 7 height 7
checkbox input "true"
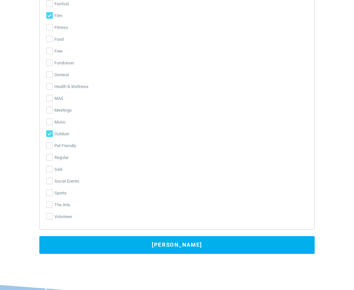
scroll to position [1364, 0]
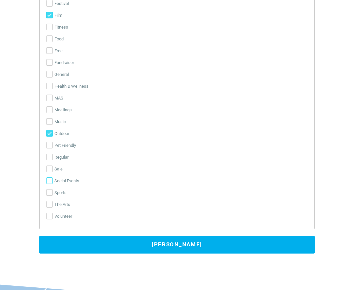
click at [50, 179] on input "Social Events" at bounding box center [49, 180] width 7 height 7
checkbox input "true"
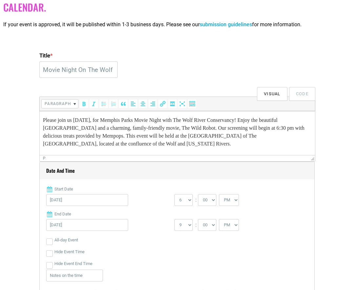
scroll to position [148, 0]
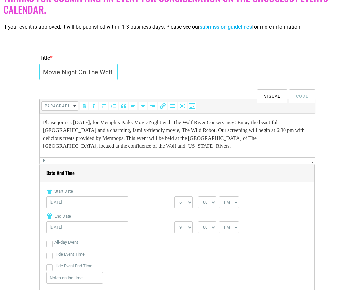
click at [87, 71] on input "Movie Night On The Wolf River Greenway" at bounding box center [78, 72] width 78 height 16
paste input "Memphis Parks Movie Night with The Wolf River Conservancy"
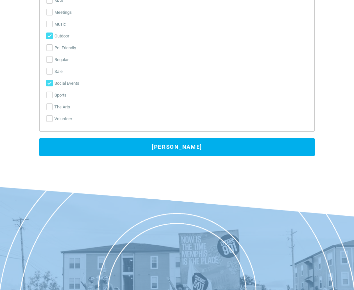
scroll to position [1563, 0]
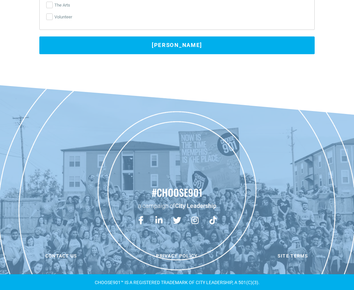
type input "Memphis Parks Movie Night with The Wolf River Conservancy"
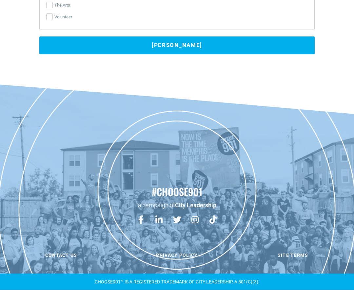
click at [142, 46] on button "Submit Event" at bounding box center [177, 45] width 276 height 18
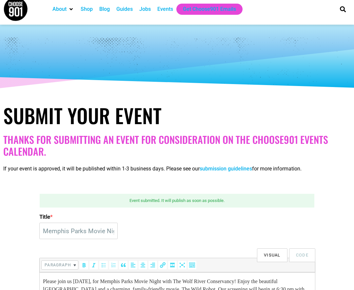
scroll to position [0, 0]
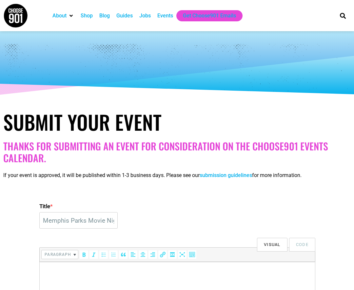
select select "6"
select select "PM"
select select "9"
select select "5724"
select select
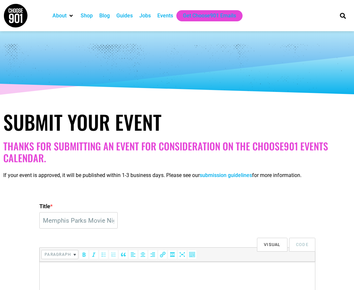
select select "5725"
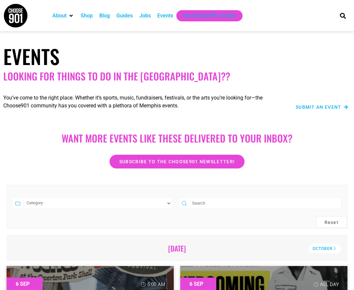
click at [323, 106] on span "Submit an Event" at bounding box center [319, 107] width 46 height 5
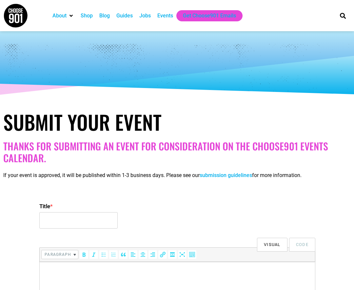
select select
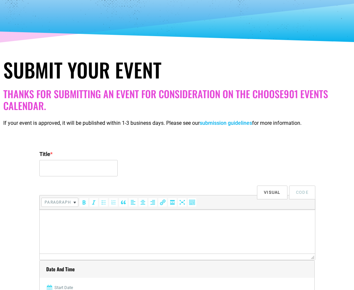
scroll to position [54, 0]
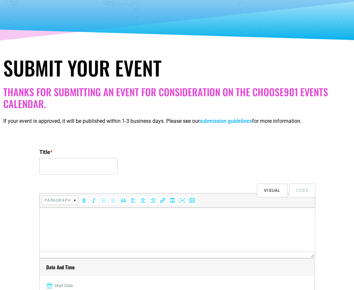
click at [102, 226] on html at bounding box center [178, 216] width 276 height 18
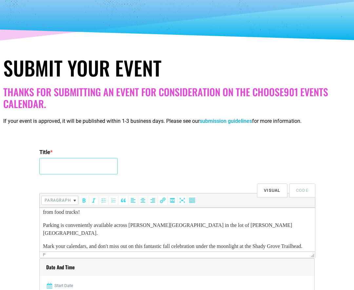
click at [69, 163] on input "Title *" at bounding box center [78, 166] width 78 height 16
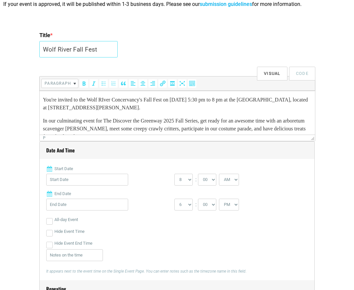
scroll to position [171, 0]
type input "Wolf River Fall Fest"
click at [109, 100] on p "You're invited to the Wolf RIver Concervancy's Fall Fest on October 24th from 5…" at bounding box center [177, 103] width 269 height 16
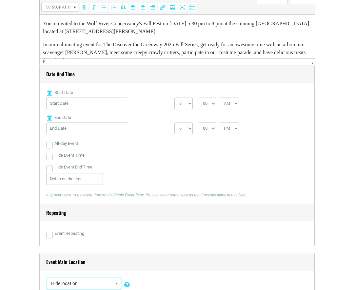
scroll to position [250, 0]
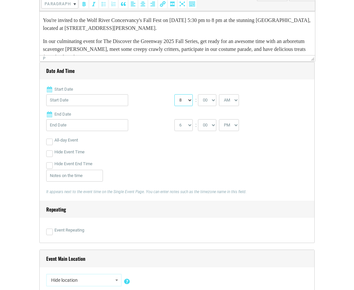
click at [190, 101] on select "0 1 2 3 4 5 6 7 8 9 10 11 12" at bounding box center [184, 100] width 18 height 12
select select "5"
click at [175, 94] on select "0 1 2 3 4 5 6 7 8 9 10 11 12" at bounding box center [184, 100] width 18 height 12
click at [214, 101] on select "00 05 10 15 20 25 30 35 40 45 50 55" at bounding box center [207, 100] width 18 height 12
select select "30"
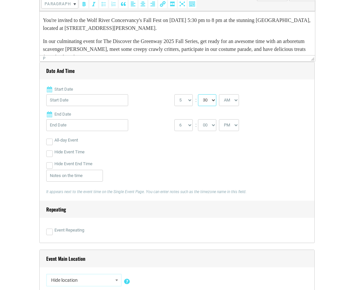
click at [199, 94] on select "00 05 10 15 20 25 30 35 40 45 50 55" at bounding box center [207, 100] width 18 height 12
click at [190, 124] on select "1 2 3 4 5 6 7 8 9 10 11 12" at bounding box center [184, 125] width 18 height 12
click at [188, 125] on select "1 2 3 4 5 6 7 8 9 10 11 12" at bounding box center [184, 125] width 18 height 12
select select "8"
click at [175, 119] on select "1 2 3 4 5 6 7 8 9 10 11 12" at bounding box center [184, 125] width 18 height 12
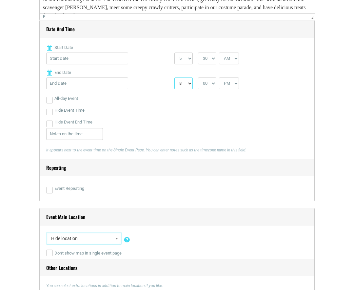
scroll to position [291, 0]
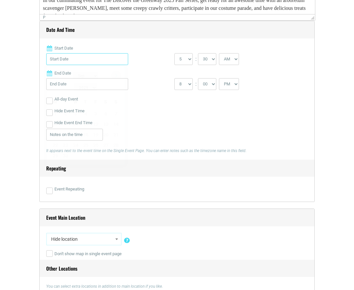
click at [88, 60] on input "Start Date" at bounding box center [87, 59] width 82 height 12
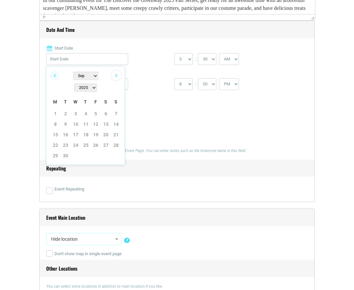
click at [116, 76] on link "Next" at bounding box center [117, 76] width 10 height 10
click at [96, 140] on link "24" at bounding box center [96, 145] width 10 height 10
type input "10/24/2025"
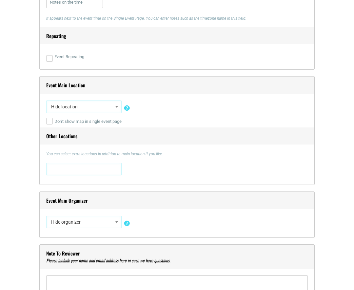
scroll to position [428, 0]
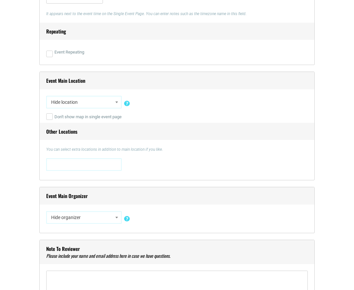
click at [116, 103] on span at bounding box center [117, 102] width 7 height 9
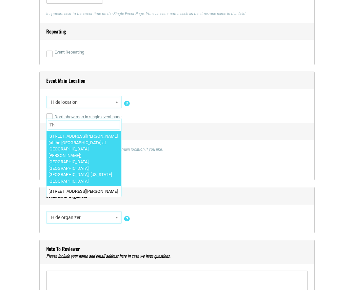
type input "T"
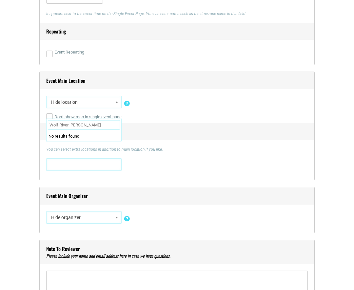
scroll to position [0, 3]
click at [90, 127] on input "Wolf River Greenway - Humphrey's" at bounding box center [84, 125] width 72 height 10
click at [104, 127] on input "Wolf River Greenway East- Humphrey's" at bounding box center [84, 125] width 72 height 10
type input "Wolf River Greenway East- Humphrey's Blvd"
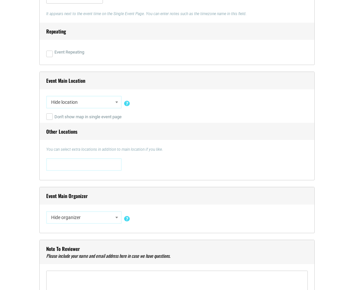
click at [157, 160] on div "0 N. Main Street 0 N. Main Street , Memphis, TN, United States, Tennessee 38107…" at bounding box center [177, 165] width 262 height 15
click at [100, 103] on span "Hide location" at bounding box center [84, 102] width 71 height 12
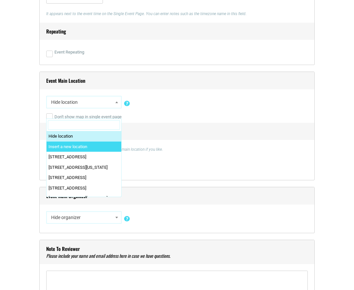
select select "0"
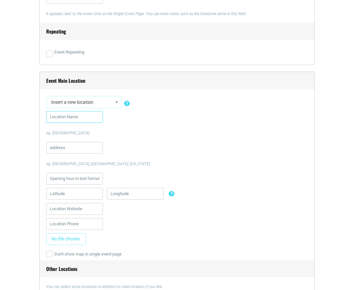
click at [80, 117] on input "text" at bounding box center [74, 117] width 57 height 12
click at [93, 116] on input "Wolf River Greenway East - Humphrey's Blvd" at bounding box center [74, 117] width 57 height 12
click at [96, 117] on input "Wolf River Greenway East - Humphrey's Blvd" at bounding box center [74, 117] width 57 height 12
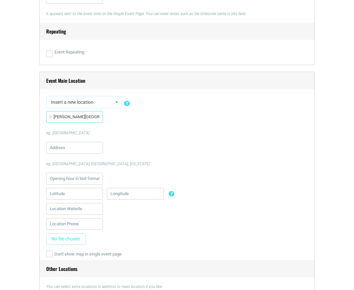
type input "Wolf River Greenway East - Humphreys Blvd"
click at [77, 149] on input "text" at bounding box center [74, 148] width 57 height 12
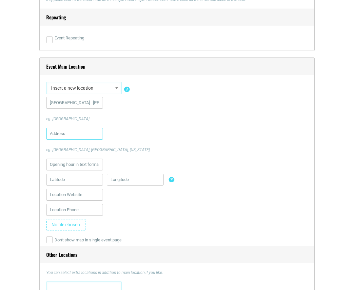
scroll to position [445, 0]
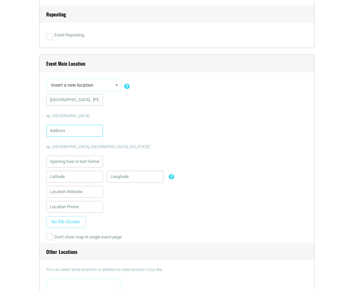
paste input "6324 Humphreys Boulevard"
type input "6324 Humphreys Boulevard"
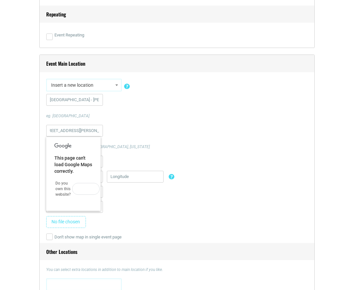
scroll to position [0, 0]
click at [159, 130] on div "6324 Humphreys Boulevard eg. City hall, Manhattan, New York" at bounding box center [177, 137] width 262 height 25
click at [88, 192] on button "OK" at bounding box center [86, 189] width 28 height 12
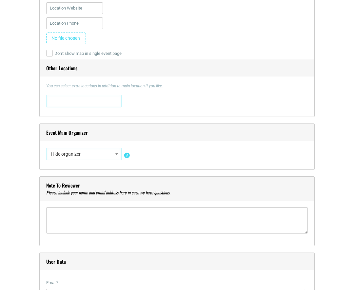
scroll to position [629, 0]
click at [103, 155] on span "Hide organizer" at bounding box center [84, 154] width 71 height 12
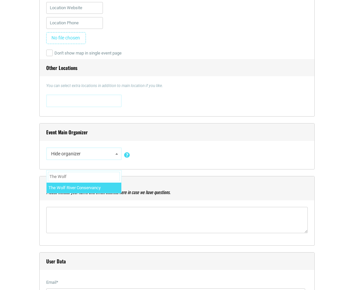
type input "The Wolf"
select select "5725"
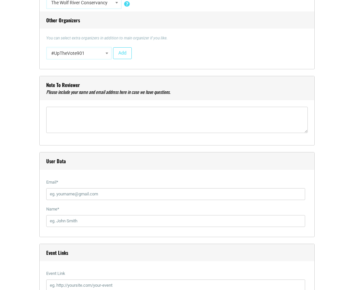
scroll to position [781, 0]
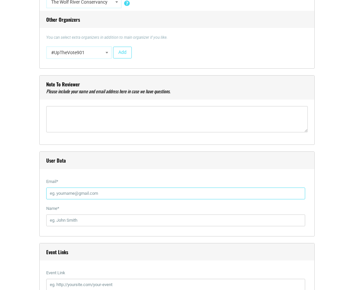
click at [93, 192] on input "Email *" at bounding box center [175, 193] width 259 height 12
type input "[PERSON_NAME][EMAIL_ADDRESS][PERSON_NAME][DOMAIN_NAME]"
type input "9016723173"
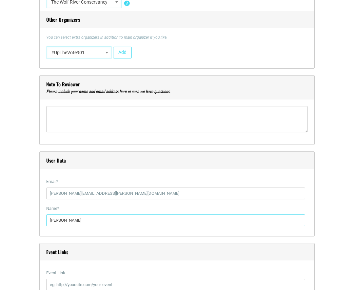
click at [83, 219] on input "[PERSON_NAME]" at bounding box center [175, 220] width 259 height 12
click at [141, 223] on input "[PERSON_NAME]" at bounding box center [175, 220] width 259 height 12
type input "[PERSON_NAME]"
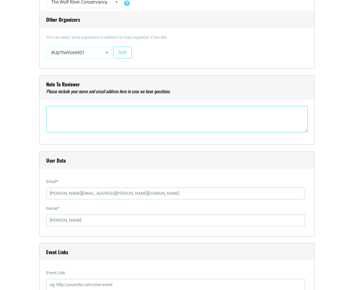
click at [89, 120] on textarea"] at bounding box center [177, 119] width 262 height 26
click at [64, 111] on textarea"] "Erin Jenings" at bounding box center [177, 119] width 262 height 26
click at [66, 114] on textarea"] "Erin Jenings" at bounding box center [177, 119] width 262 height 26
click at [93, 114] on textarea"] "[PERSON_NAME]" at bounding box center [177, 119] width 262 height 26
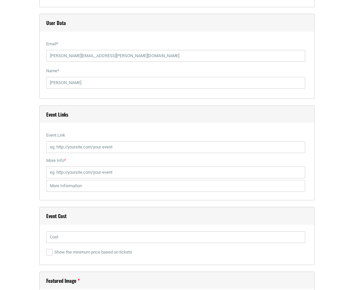
scroll to position [921, 0]
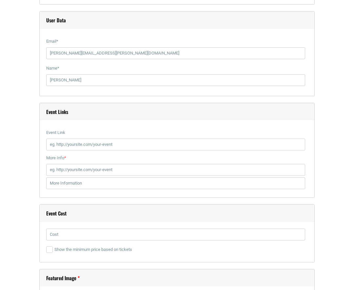
type textarea"] "[PERSON_NAME] - Outreach Manager"
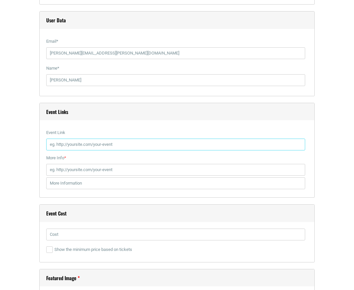
click at [79, 145] on input "Event Link" at bounding box center [175, 144] width 259 height 12
paste input "https://www.wolfriver.org/events/wolf-river-fall-fest-2025"
type input "https://www.wolfriver.org/events/wolf-river-fall-fest-2025"
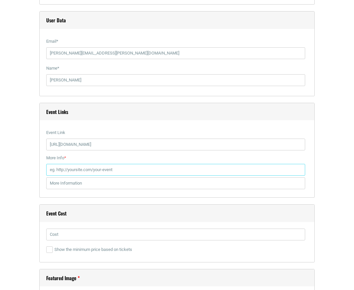
click at [83, 171] on input "More Info *" at bounding box center [175, 170] width 259 height 12
paste input "https://www.wolfriver.org/events/wolf-river-fall-fest-2025"
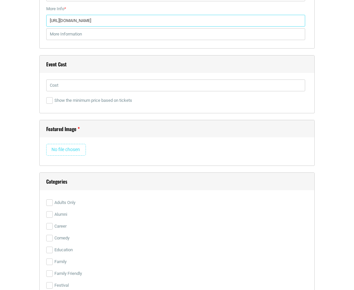
scroll to position [1070, 0]
type input "https://www.wolfriver.org/events/wolf-river-fall-fest-2025"
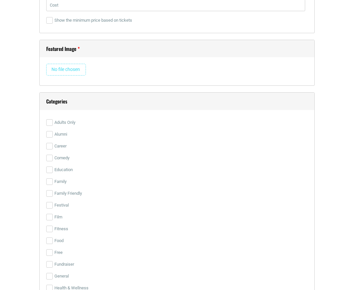
scroll to position [1152, 0]
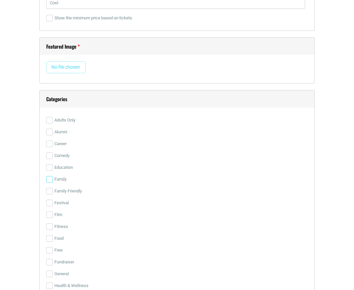
click at [48, 178] on input "Family" at bounding box center [49, 179] width 7 height 7
checkbox input "true"
click at [48, 189] on input "Family Friendly" at bounding box center [49, 191] width 7 height 7
checkbox input "true"
click at [49, 203] on input "Festival" at bounding box center [49, 203] width 7 height 7
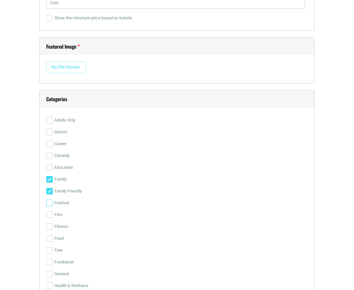
checkbox input "true"
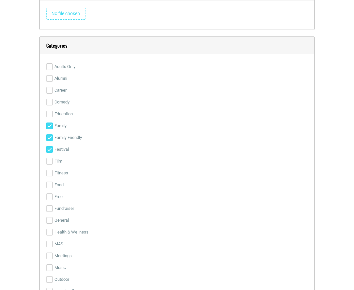
scroll to position [1207, 0]
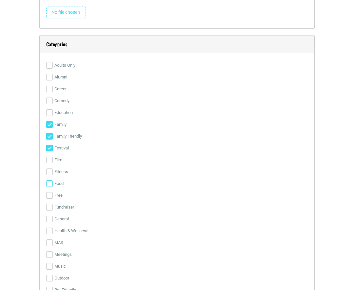
click at [52, 184] on input "Food" at bounding box center [49, 183] width 7 height 7
checkbox input "true"
click at [48, 194] on input "Free" at bounding box center [49, 195] width 7 height 7
checkbox input "true"
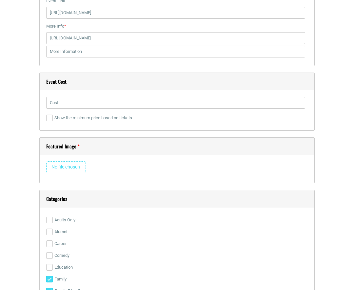
scroll to position [1052, 0]
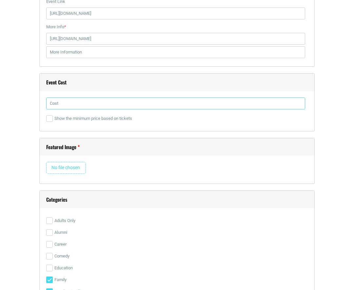
click at [99, 104] on input "text" at bounding box center [175, 103] width 259 height 12
type input "Free"
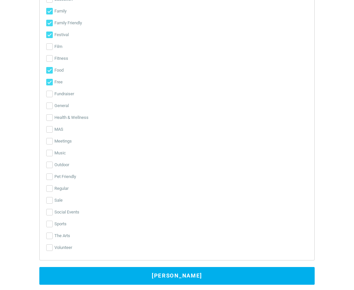
scroll to position [1331, 0]
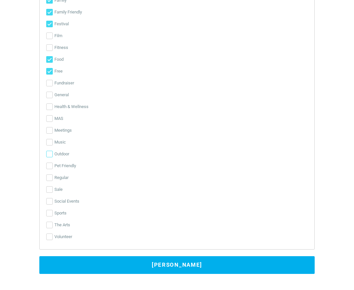
click at [51, 153] on input "Outdoor" at bounding box center [49, 154] width 7 height 7
checkbox input "true"
click at [49, 187] on input "Sale" at bounding box center [49, 189] width 7 height 7
checkbox input "true"
click at [50, 175] on input "Regular" at bounding box center [49, 177] width 7 height 7
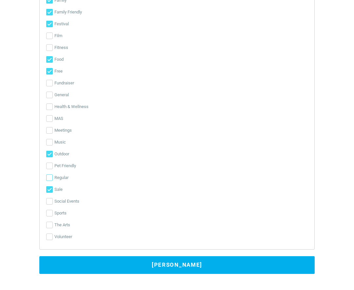
checkbox input "true"
click at [49, 189] on input "Sale" at bounding box center [49, 189] width 7 height 7
checkbox input "false"
click at [48, 165] on input "Pet Friendly" at bounding box center [49, 165] width 7 height 7
checkbox input "true"
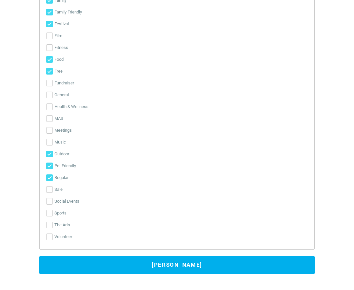
click at [49, 175] on input "Regular" at bounding box center [49, 177] width 7 height 7
checkbox input "false"
click at [50, 164] on input "Pet Friendly" at bounding box center [49, 165] width 7 height 7
checkbox input "false"
click at [50, 200] on input "Social Events" at bounding box center [49, 201] width 7 height 7
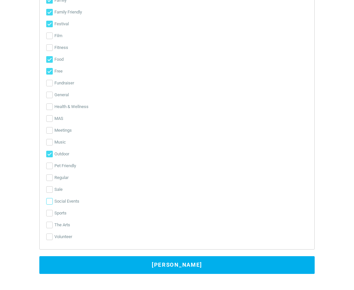
checkbox input "true"
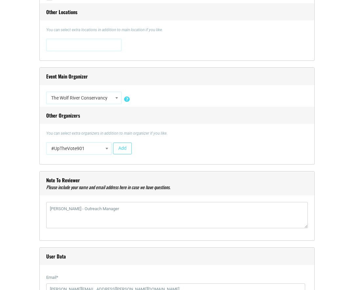
scroll to position [670, 0]
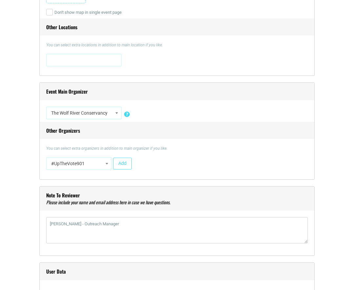
click at [108, 164] on b at bounding box center [107, 164] width 3 height 2
click at [96, 163] on span "#UpTheVote901" at bounding box center [79, 164] width 61 height 12
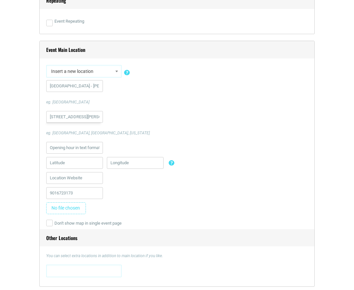
scroll to position [458, 0]
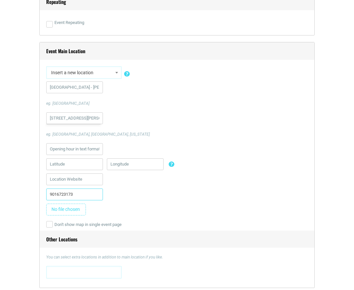
drag, startPoint x: 81, startPoint y: 194, endPoint x: 42, endPoint y: 195, distance: 39.1
click at [42, 195] on div "Event Main Location Hide location Insert a new location 0 N. Main Street 0 N. M…" at bounding box center [177, 165] width 276 height 246
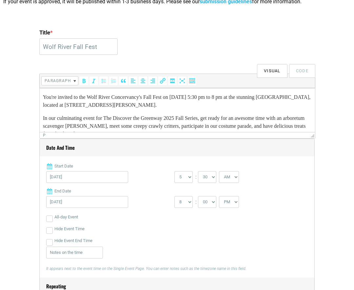
scroll to position [171, 0]
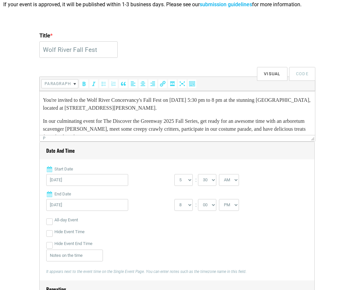
click at [130, 101] on p "You're invited to the Wolf River Concervancy's Fall Fest on October 24th from 5…" at bounding box center [177, 104] width 269 height 16
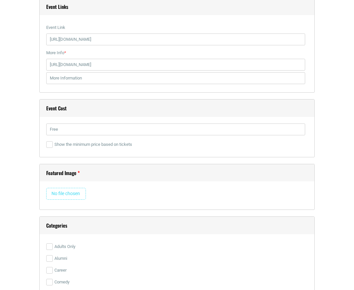
scroll to position [1025, 0]
click at [75, 196] on input "file" at bounding box center [66, 194] width 40 height 12
type input "C:\fakepath\688cf65d7b4b6e6a6c6b12b5_Fall Fest Art no date.jpg"
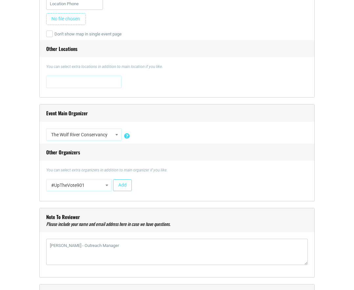
scroll to position [647, 0]
click at [117, 136] on b at bounding box center [117, 136] width 3 height 2
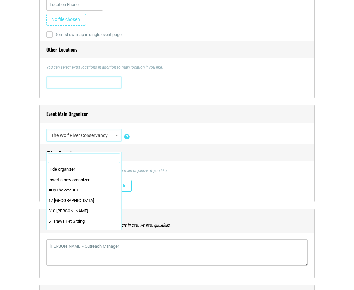
scroll to position [13674, 0]
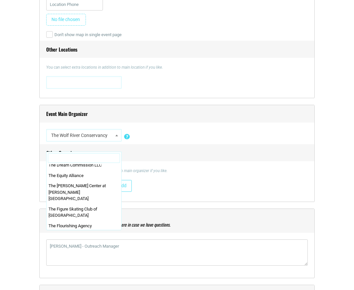
click at [117, 136] on b at bounding box center [117, 136] width 3 height 2
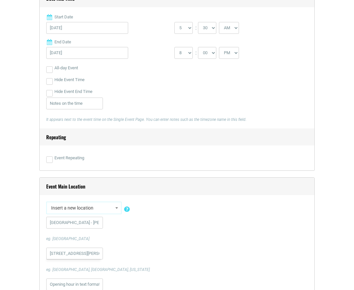
scroll to position [322, 0]
click at [233, 30] on select "AM PM" at bounding box center [229, 29] width 20 height 12
select select "PM"
click at [220, 23] on select "AM PM" at bounding box center [229, 29] width 20 height 12
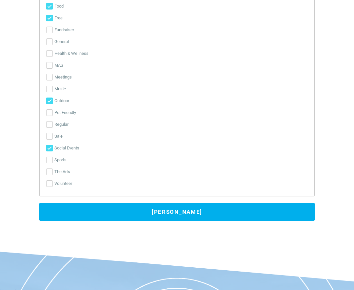
scroll to position [1599, 0]
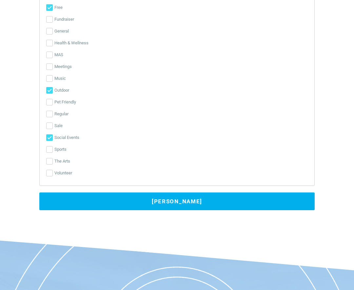
click at [199, 200] on button "Submit Event" at bounding box center [177, 201] width 276 height 18
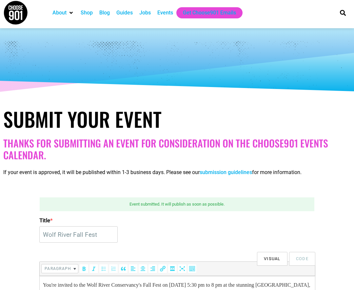
scroll to position [0, 0]
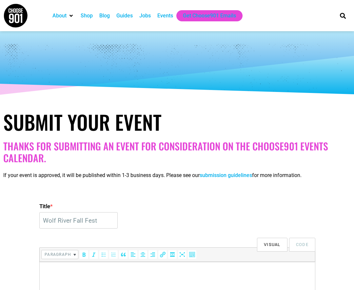
select select "5"
select select "30"
select select "PM"
select select "8"
select select "0"
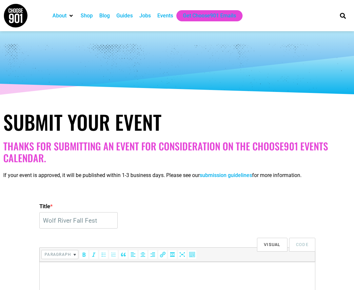
select select
select select "5725"
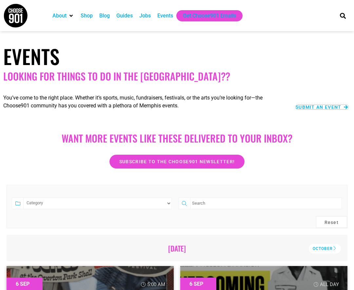
click at [311, 108] on span "Submit an Event" at bounding box center [319, 107] width 46 height 5
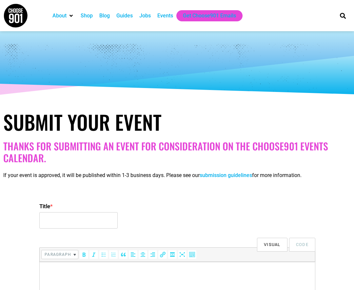
select select
click at [82, 219] on input "Title *" at bounding box center [78, 220] width 78 height 16
paste input "Creepy Conservation: Pinesnakes, Gopher Frogs, and Other Good Deeds for Wildlife"
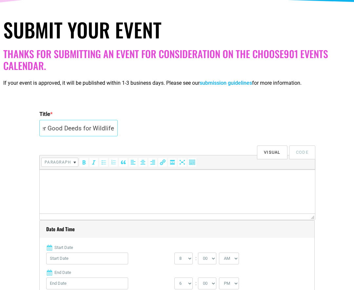
scroll to position [96, 0]
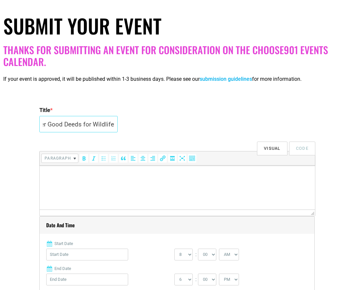
type input "Creepy Conservation: Pinesnakes, Gopher Frogs, and Other Good Deeds for Wildlife"
click at [72, 179] on html at bounding box center [178, 174] width 276 height 18
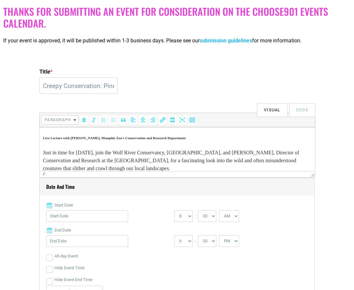
scroll to position [135, 0]
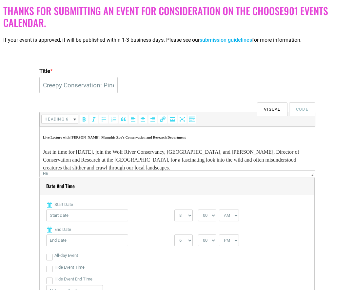
drag, startPoint x: 216, startPoint y: 138, endPoint x: 39, endPoint y: 130, distance: 177.0
click at [40, 130] on html "Live Lecture with [PERSON_NAME], Memphis Zoo's Conservation and Research Depart…" at bounding box center [178, 222] width 276 height 192
click at [73, 120] on button "Heading 6" at bounding box center [60, 119] width 36 height 9
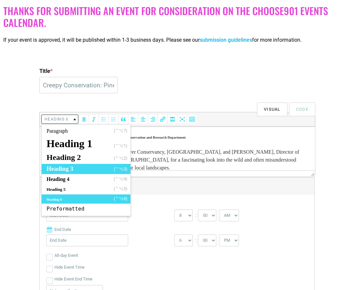
click at [69, 167] on span "Heading 3" at bounding box center [60, 168] width 27 height 7
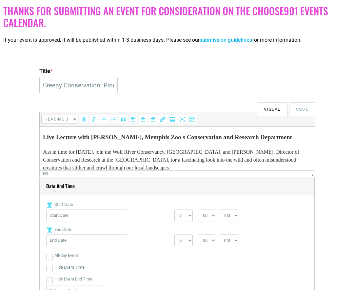
click at [115, 142] on h3 "Live Lecture with [PERSON_NAME], Memphis Zoo's Conservation and Research Depart…" at bounding box center [177, 137] width 269 height 9
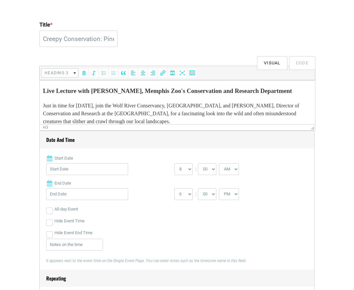
scroll to position [182, 0]
click at [69, 167] on input "Start Date" at bounding box center [87, 169] width 82 height 12
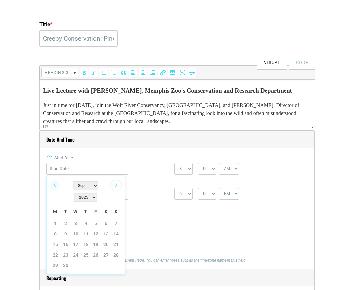
click at [116, 187] on link "Next" at bounding box center [117, 185] width 10 height 10
click at [78, 239] on link "15" at bounding box center [76, 244] width 10 height 10
type input "10/15/2025"
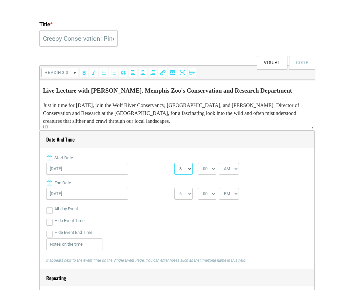
click at [190, 169] on select "0 1 2 3 4 5 6 7 8 9 10 11 12" at bounding box center [184, 169] width 18 height 12
select select "6"
click at [175, 163] on select "0 1 2 3 4 5 6 7 8 9 10 11 12" at bounding box center [184, 169] width 18 height 12
click at [215, 171] on select "00 05 10 15 20 25 30 35 40 45 50 55" at bounding box center [207, 169] width 18 height 12
click at [232, 170] on select "AM PM" at bounding box center [229, 169] width 20 height 12
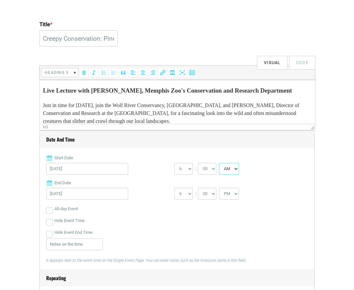
select select "PM"
click at [220, 163] on select "AM PM" at bounding box center [229, 169] width 20 height 12
click at [189, 194] on select "1 2 3 4 5 6 7 8 9 10 11 12" at bounding box center [184, 194] width 18 height 12
select select "7"
click at [175, 188] on select "1 2 3 4 5 6 7 8 9 10 11 12" at bounding box center [184, 194] width 18 height 12
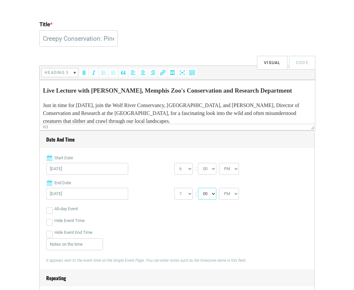
click at [211, 195] on select "00 05 10 15 20 25 30 35 40 45 50 55" at bounding box center [207, 194] width 18 height 12
select select "30"
click at [199, 188] on select "00 05 10 15 20 25 30 35 40 45 50 55" at bounding box center [207, 194] width 18 height 12
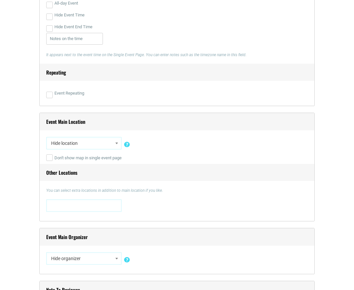
scroll to position [392, 0]
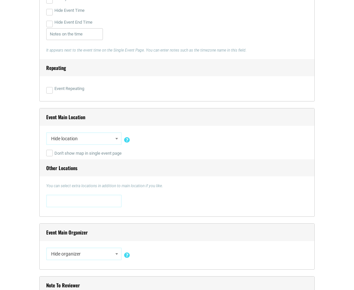
click at [88, 140] on span "Hide location" at bounding box center [84, 139] width 71 height 12
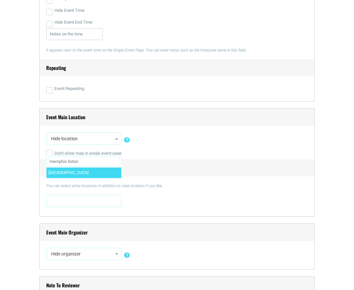
type input "memphis botan"
select select "1575"
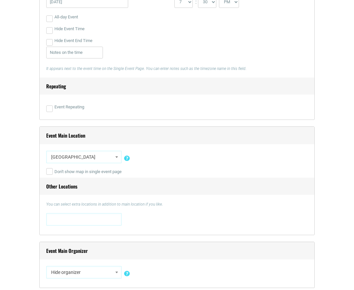
scroll to position [373, 0]
click at [95, 222] on span at bounding box center [84, 219] width 71 height 11
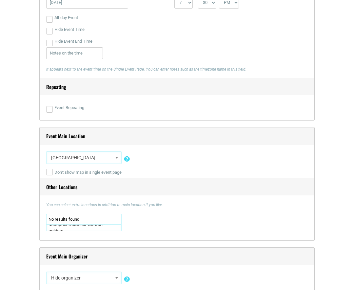
scroll to position [3, 0]
type textarea "Memphis Botanicc Garden - goldsmithroom"
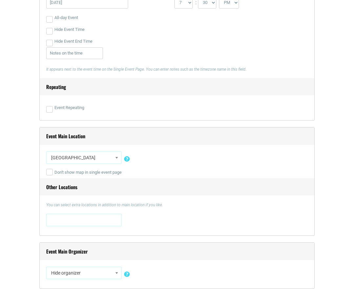
click at [185, 225] on div "0 N. Main Street 0 N. Main Street , Memphis, TN, United States, Tennessee 38107…" at bounding box center [177, 221] width 262 height 15
click at [90, 221] on span at bounding box center [84, 219] width 71 height 11
click at [168, 222] on div "0 N. Main Street 0 N. Main Street , Memphis, TN, United States, Tennessee 38107…" at bounding box center [177, 221] width 262 height 15
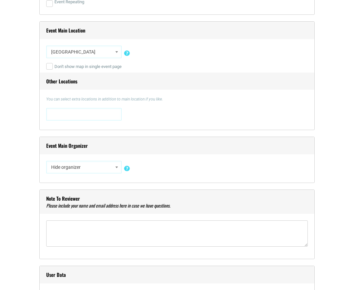
scroll to position [481, 0]
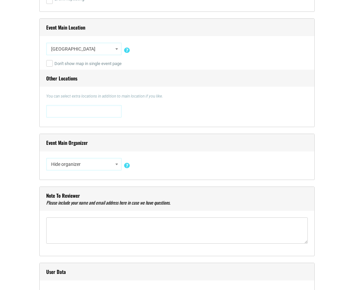
click at [103, 164] on span "Hide organizer" at bounding box center [84, 164] width 71 height 12
type input "The Wolf River"
select select "5725"
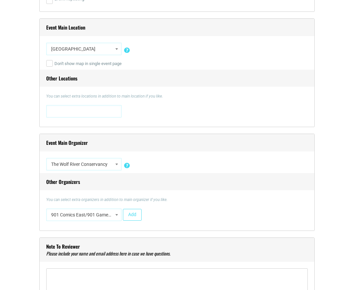
select select "3727"
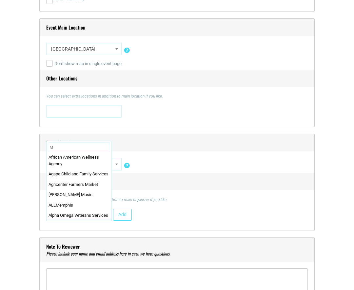
scroll to position [0, 0]
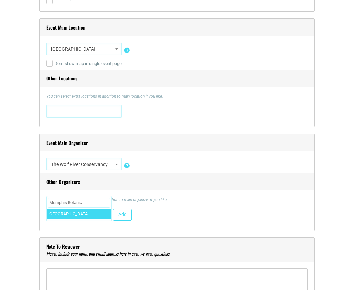
type input "Memphis Botanic"
select select "1651"
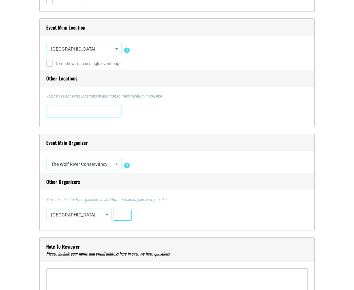
click at [122, 215] on button "Add" at bounding box center [122, 215] width 19 height 12
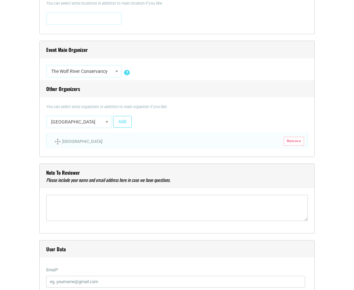
scroll to position [575, 0]
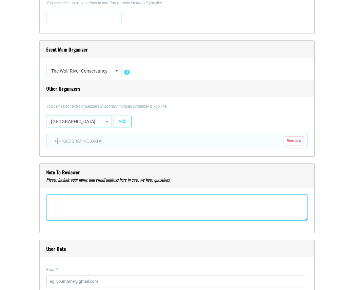
click at [133, 199] on textarea"] at bounding box center [177, 207] width 262 height 26
click at [90, 209] on textarea"] "Erin Jennings - Outreach Manager erin.jennings@wolfRiver.org" at bounding box center [177, 207] width 262 height 26
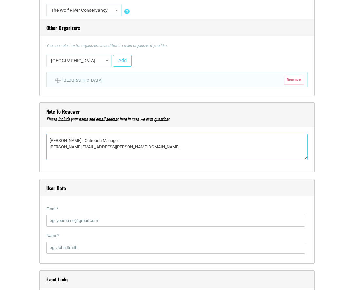
scroll to position [636, 0]
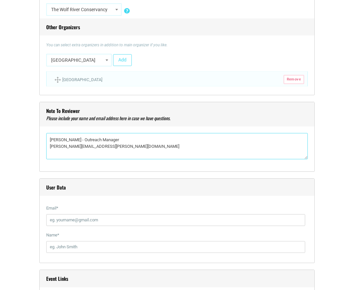
type textarea"] "Erin Jennings - Outreach Manager erin.jennings@wolfriver.org"
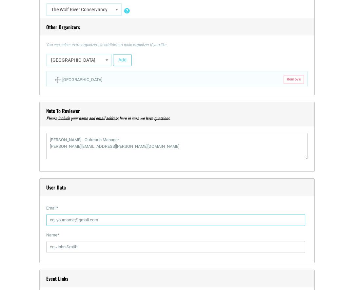
click at [101, 218] on input "Email *" at bounding box center [175, 220] width 259 height 12
type input "erin.jennings@wolfriver.org"
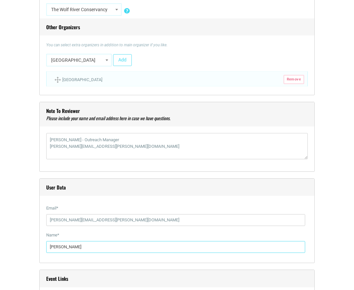
drag, startPoint x: 79, startPoint y: 249, endPoint x: 30, endPoint y: 246, distance: 48.9
click at [30, 246] on div "Title * Creepy Conservation: Pinesnakes, Gopher Frogs, and Other Good Deeds for…" at bounding box center [177, 205] width 348 height 1309
type input "Erin Jennings"
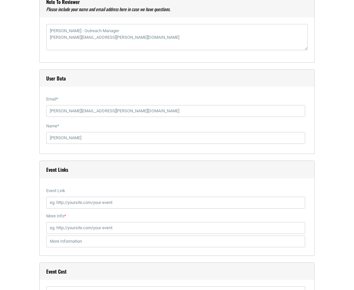
scroll to position [746, 0]
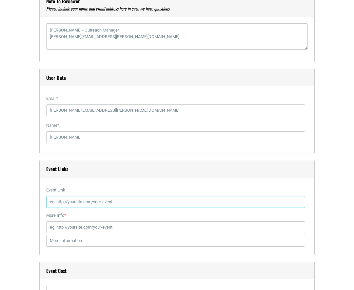
click at [131, 203] on input "Event Link" at bounding box center [175, 202] width 259 height 12
paste input "https://www.wolfriver.org/events/creepy-conservation-pine-snakes-gopher-frogs-a…"
type input "https://www.wolfriver.org/events/creepy-conservation-pine-snakes-gopher-frogs-a…"
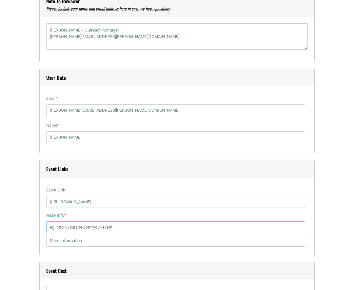
click at [122, 227] on input "More Info *" at bounding box center [175, 227] width 259 height 12
paste input "https://www.wolfriver.org/events/creepy-conservation-pine-snakes-gopher-frogs-a…"
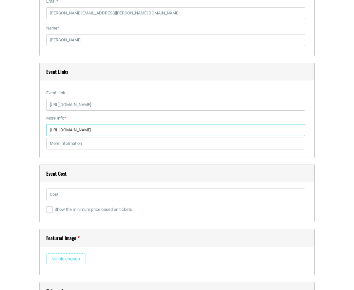
scroll to position [855, 0]
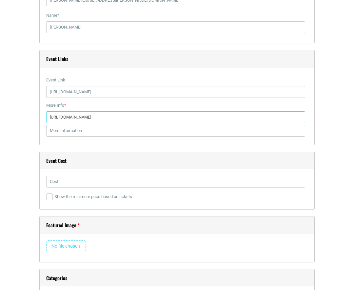
type input "https://www.wolfriver.org/events/creepy-conservation-pine-snakes-gopher-frogs-a…"
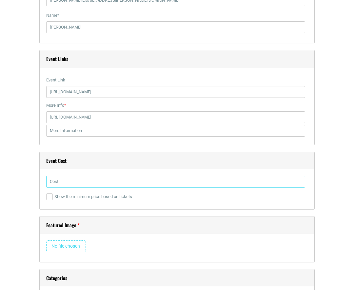
click at [98, 180] on input "text" at bounding box center [175, 182] width 259 height 12
type input "Free"
type input "C:\fakepath\688cfff88570ca6859360ba5_Banner Snakes webinar.png"
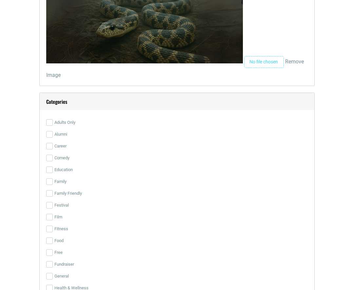
scroll to position [1159, 0]
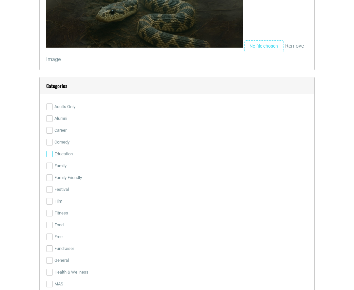
click at [51, 154] on input "Education" at bounding box center [49, 154] width 7 height 7
checkbox input "true"
click at [50, 166] on input "Family" at bounding box center [49, 165] width 7 height 7
checkbox input "true"
click at [48, 180] on input "Family Friendly" at bounding box center [49, 177] width 7 height 7
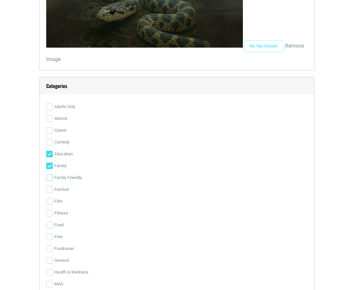
checkbox input "true"
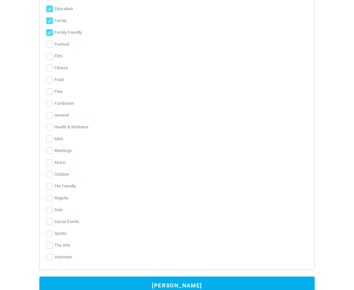
scroll to position [1315, 0]
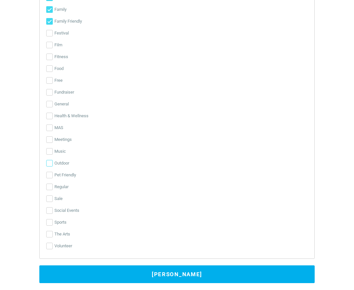
click at [50, 161] on input "Outdoor" at bounding box center [49, 163] width 7 height 7
click at [49, 164] on input "Outdoor" at bounding box center [49, 163] width 7 height 7
checkbox input "false"
click at [48, 211] on input "Social Events" at bounding box center [49, 210] width 7 height 7
checkbox input "true"
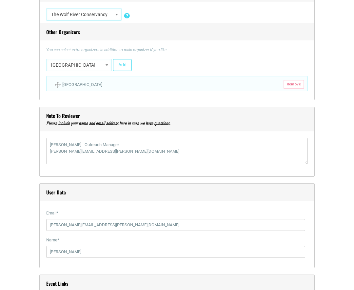
scroll to position [636, 0]
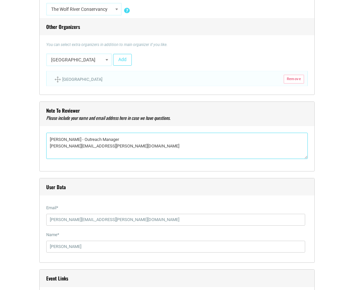
click at [146, 151] on textarea"] "Erin Jennings - Outreach Manager erin.jennings@wolfriver.org" at bounding box center [177, 146] width 262 height 26
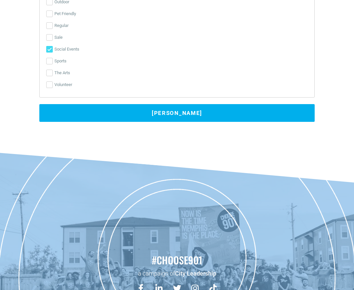
scroll to position [1430, 0]
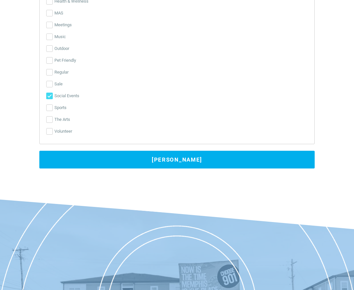
type textarea"] "Erin Jennings - Outreach Manager erin.jennings@wolfriver.org Please note this e…"
click at [234, 161] on button "Submit Event" at bounding box center [177, 160] width 276 height 18
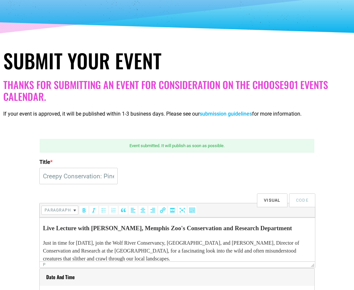
scroll to position [0, 0]
